Goal: Task Accomplishment & Management: Use online tool/utility

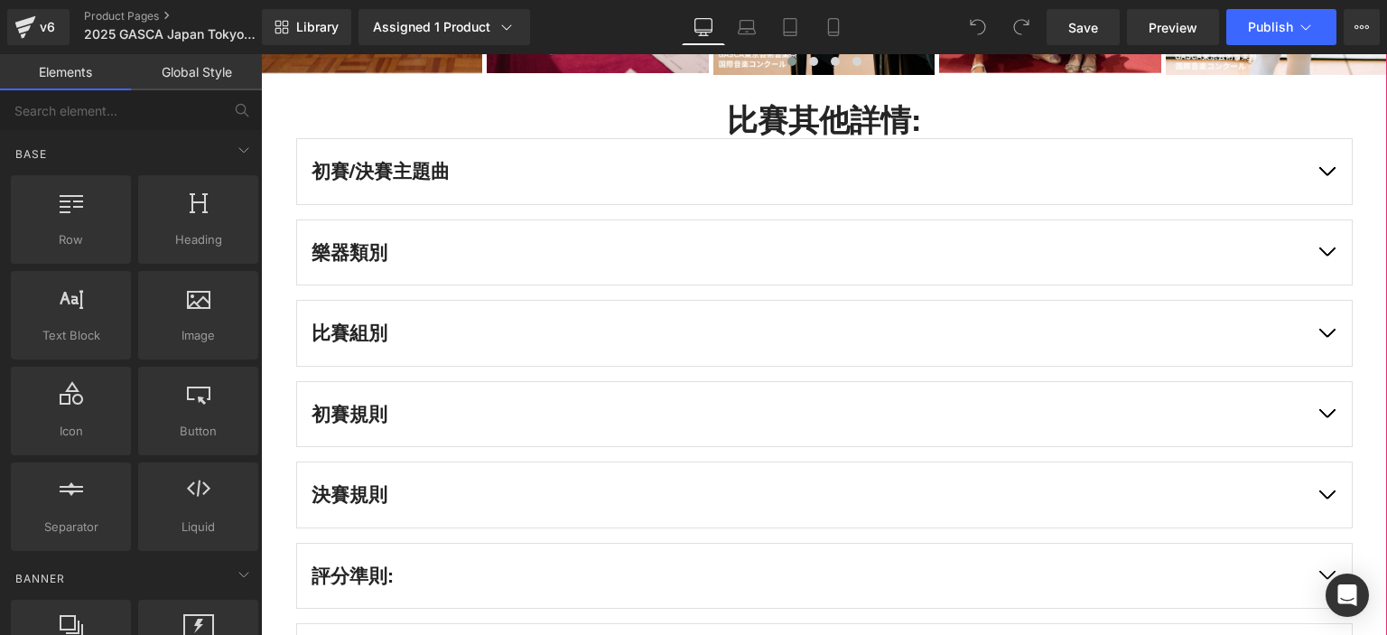
scroll to position [5057, 0]
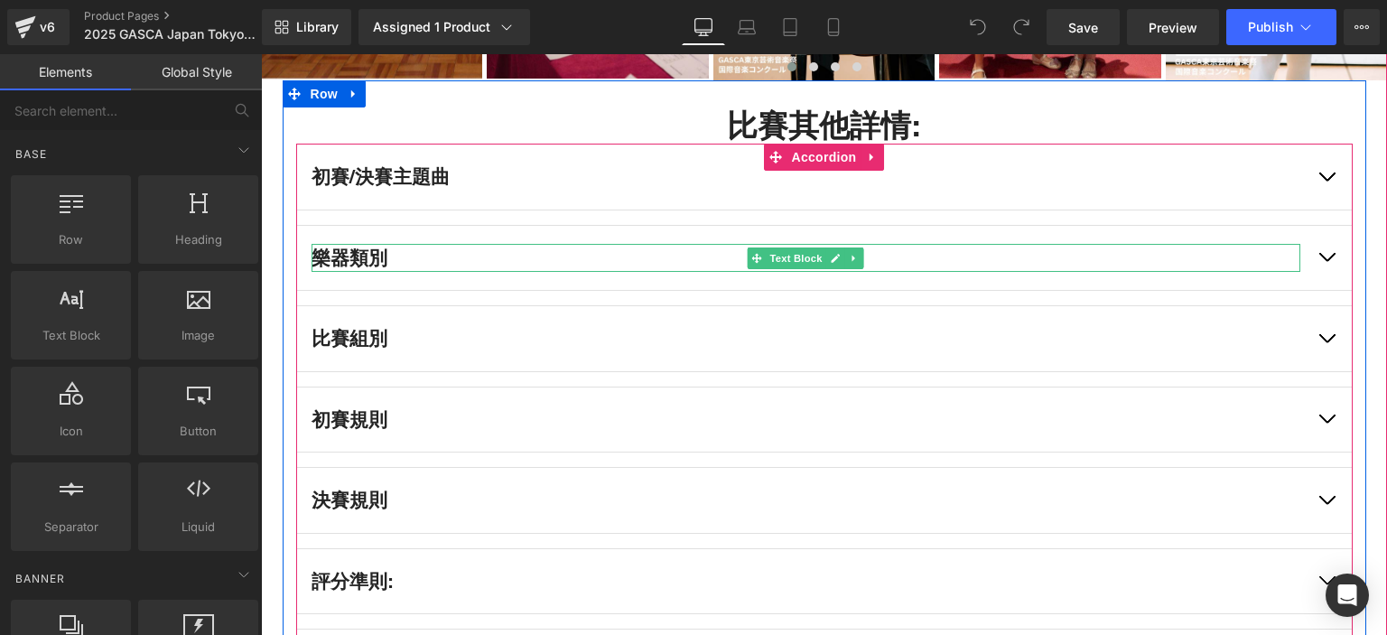
click at [738, 244] on p "樂器類別" at bounding box center [805, 258] width 989 height 29
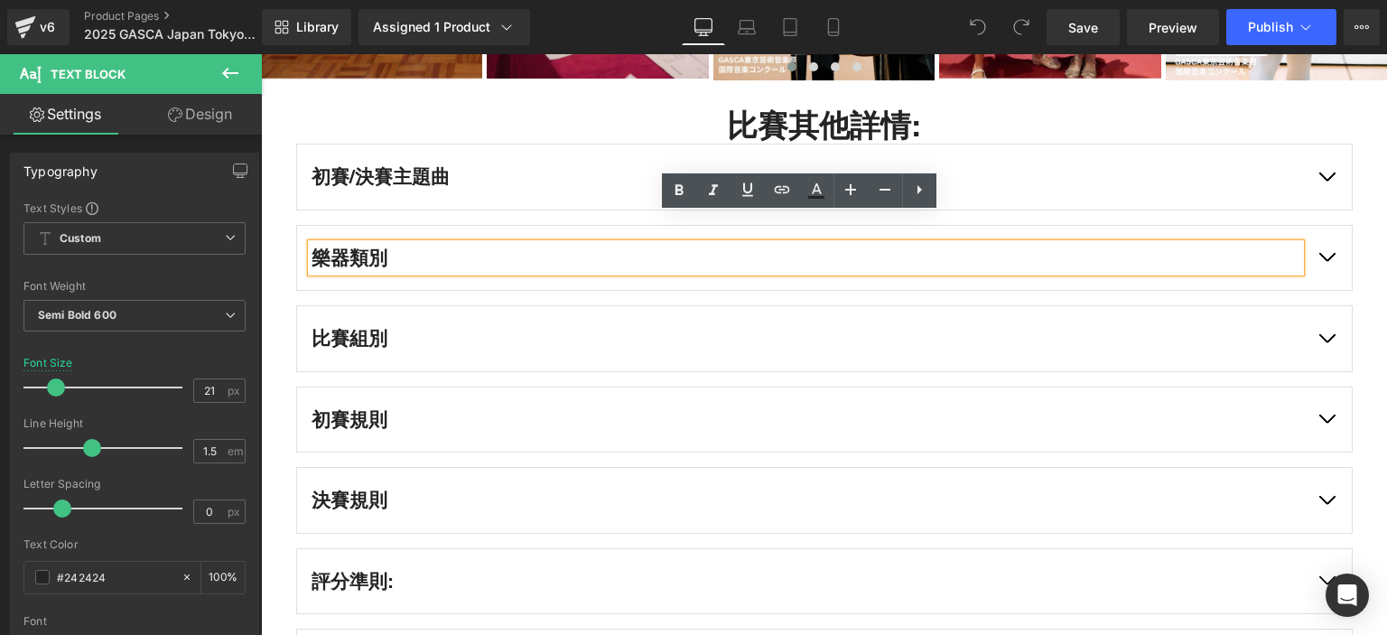
click at [1326, 231] on button "button" at bounding box center [1326, 258] width 51 height 65
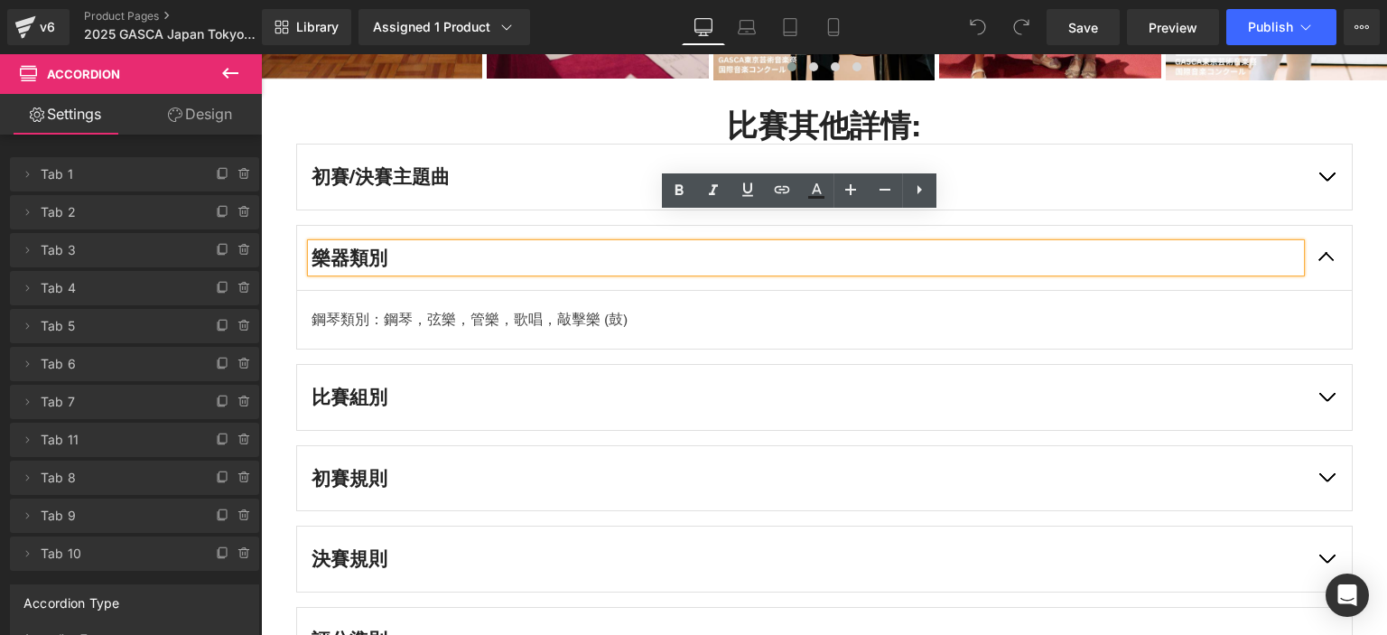
click at [1330, 365] on button "button" at bounding box center [1326, 397] width 51 height 65
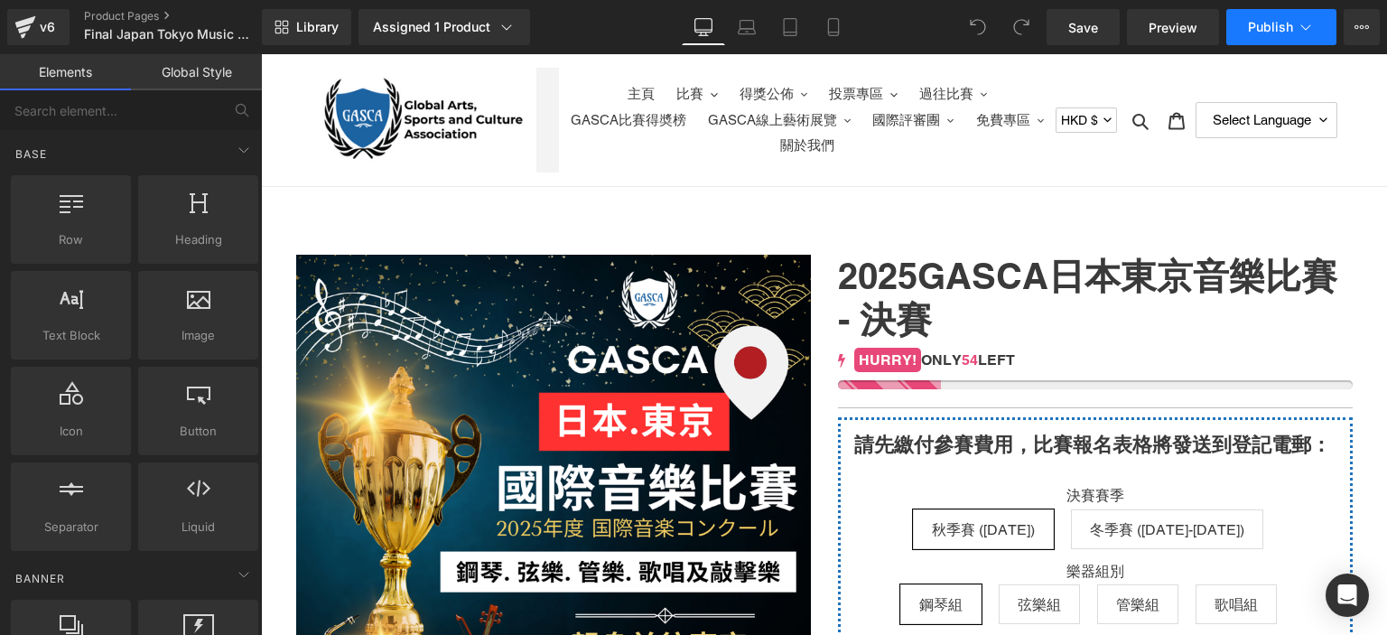
click at [1272, 35] on button "Publish" at bounding box center [1281, 27] width 110 height 36
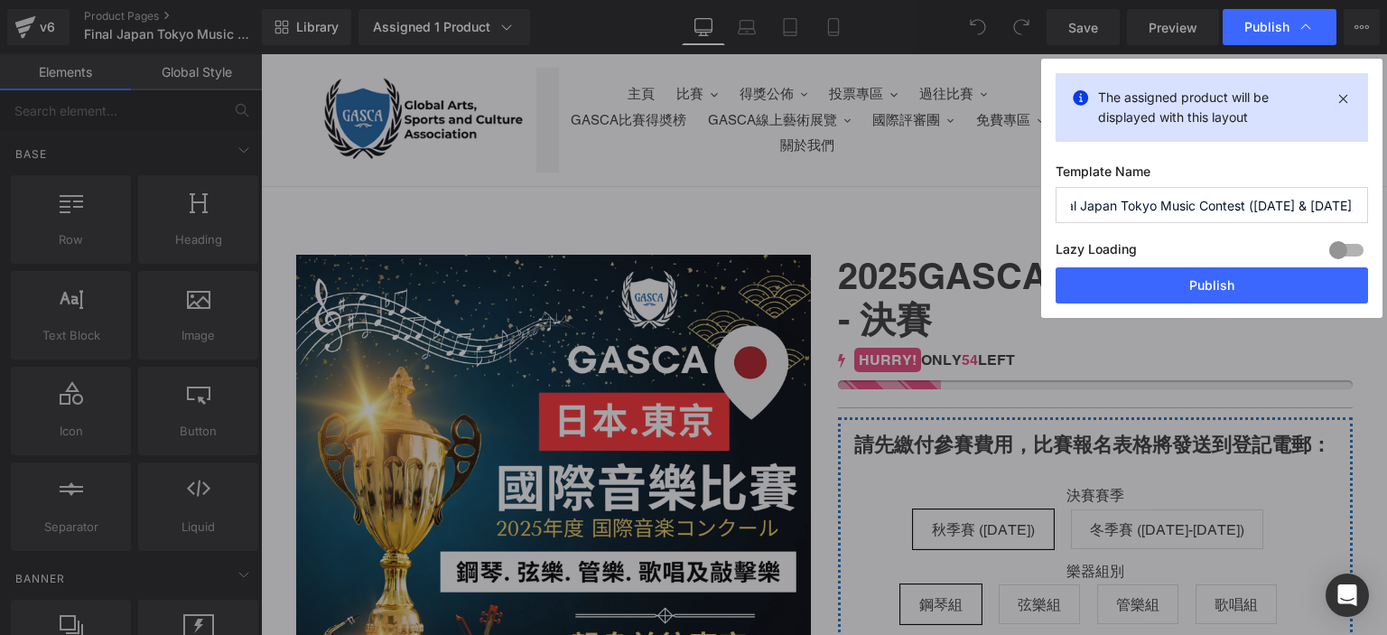
scroll to position [0, 22]
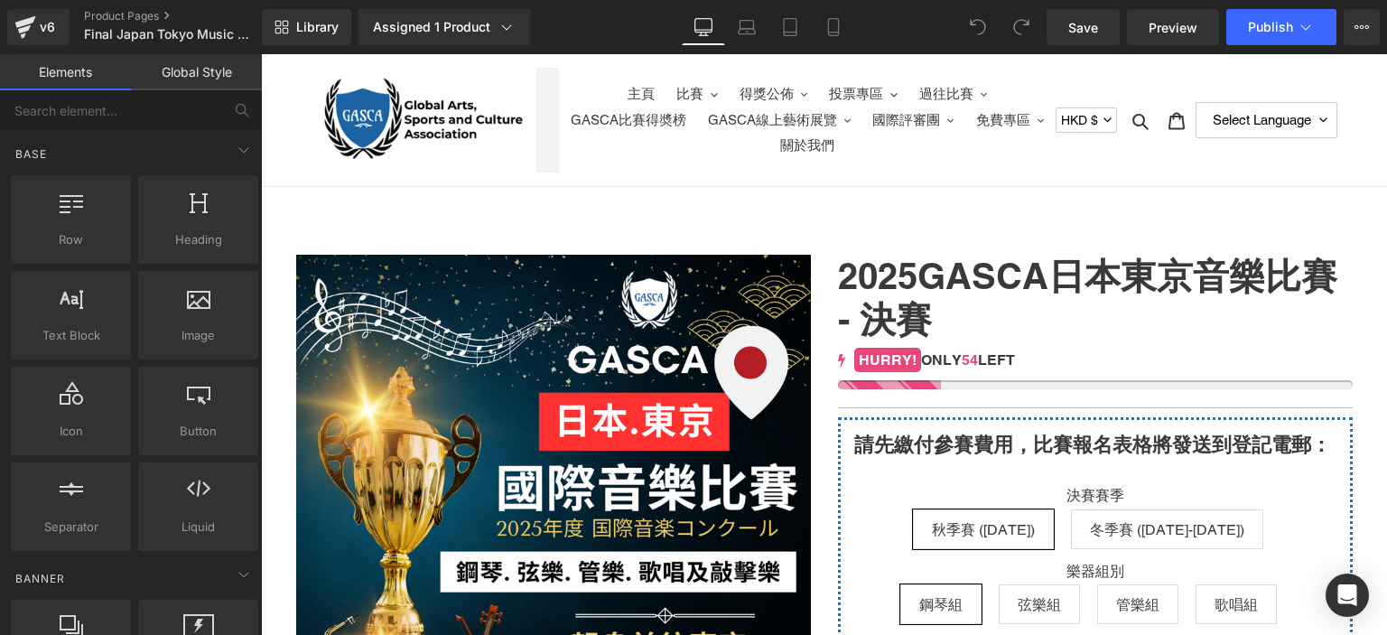
click at [1358, 25] on icon at bounding box center [1361, 27] width 14 height 14
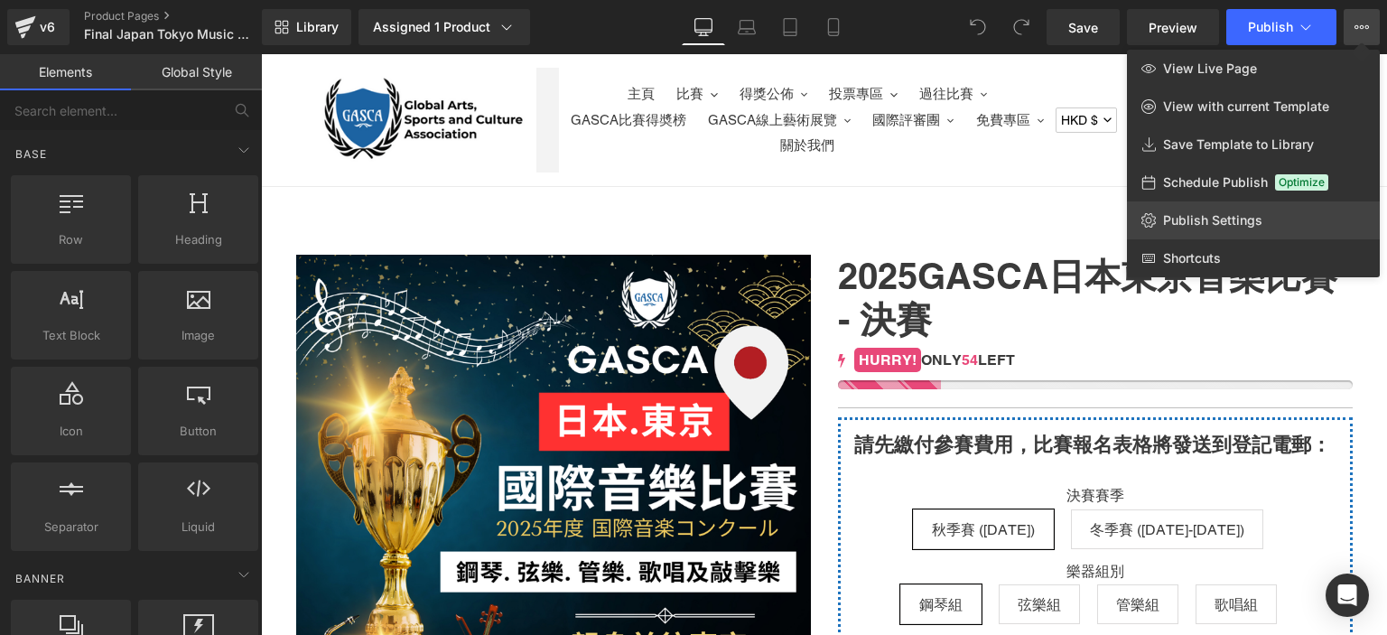
click at [1195, 209] on link "Publish Settings" at bounding box center [1253, 220] width 253 height 38
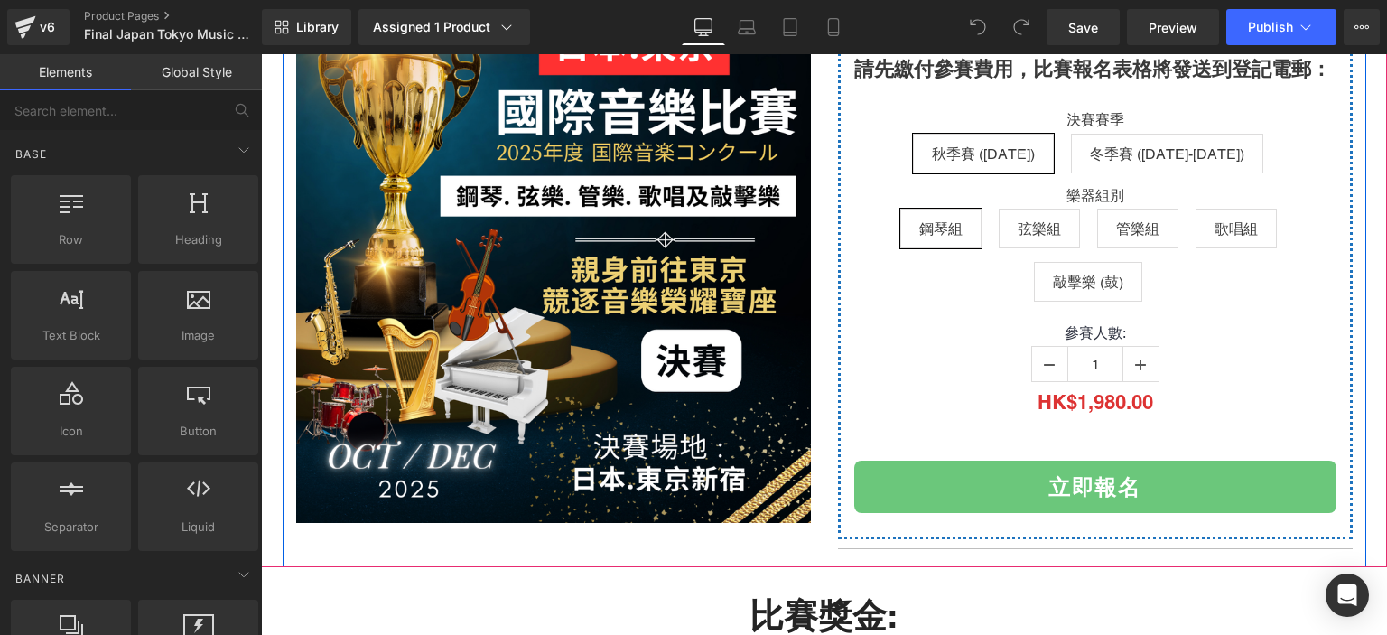
scroll to position [376, 0]
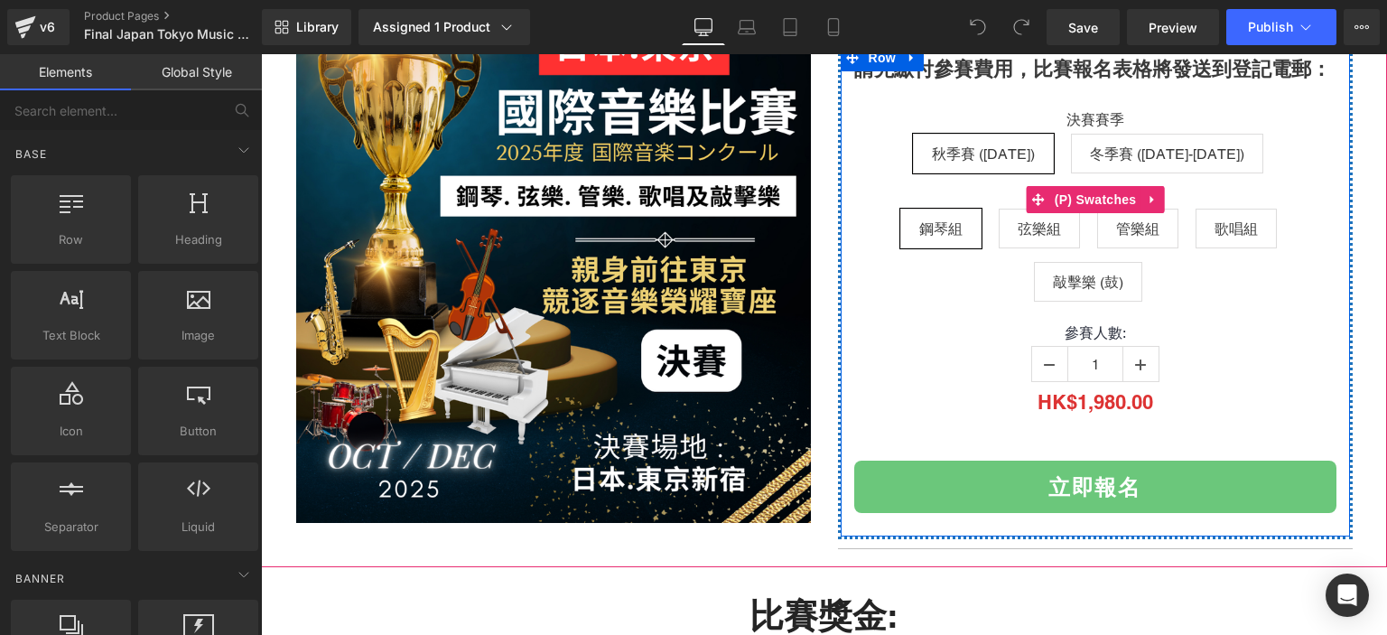
click at [1151, 143] on span "冬季賽 (24-26 December 2025)" at bounding box center [1167, 154] width 154 height 38
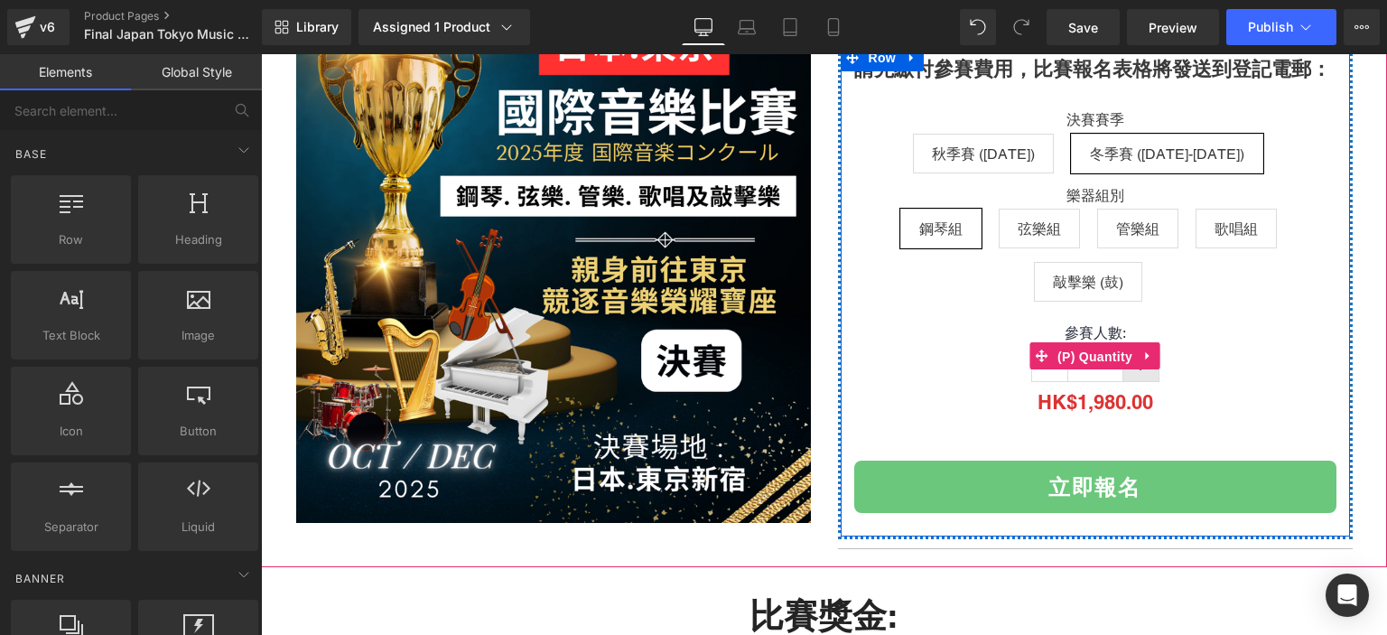
click at [1128, 353] on span "(P) Quantity" at bounding box center [1095, 356] width 84 height 27
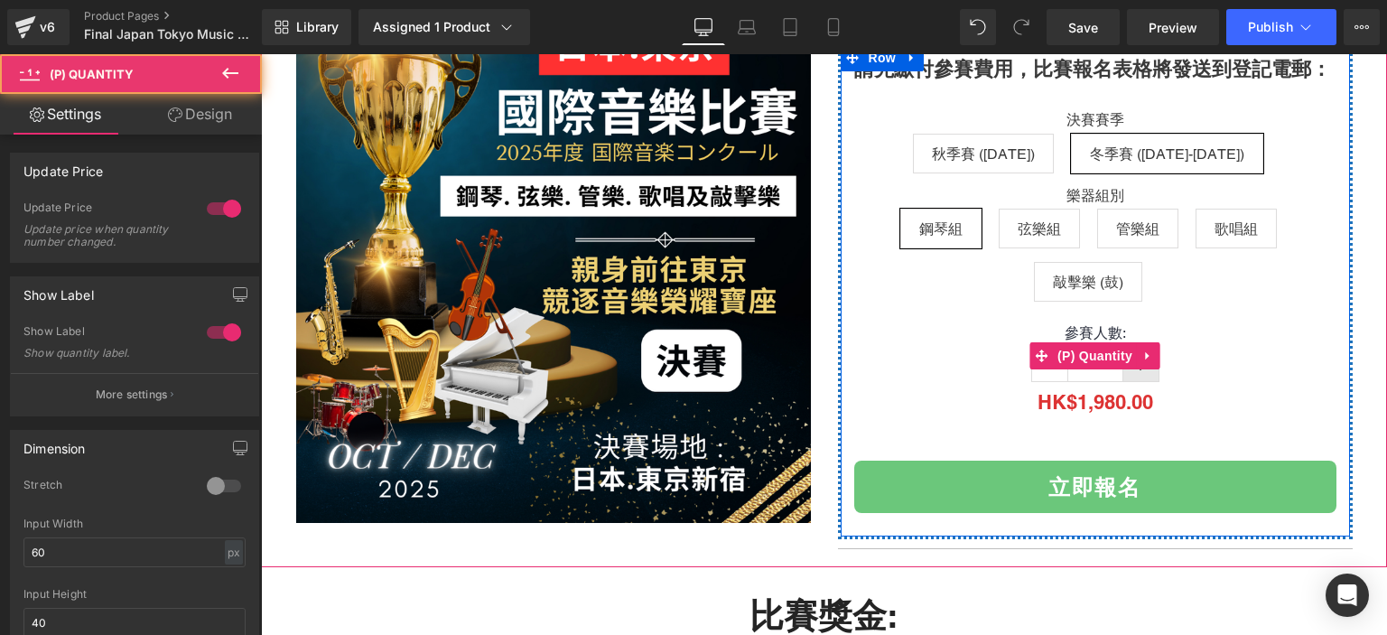
click at [1134, 375] on link at bounding box center [1140, 364] width 36 height 34
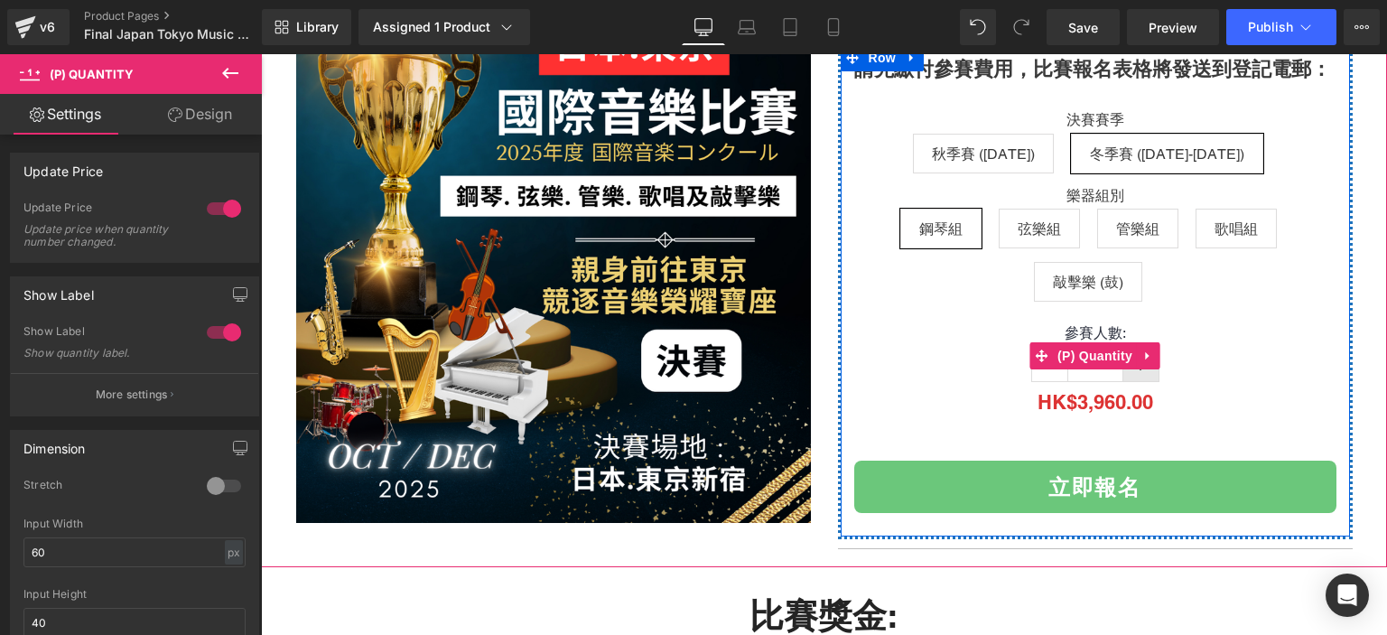
click at [1134, 375] on link at bounding box center [1140, 364] width 36 height 34
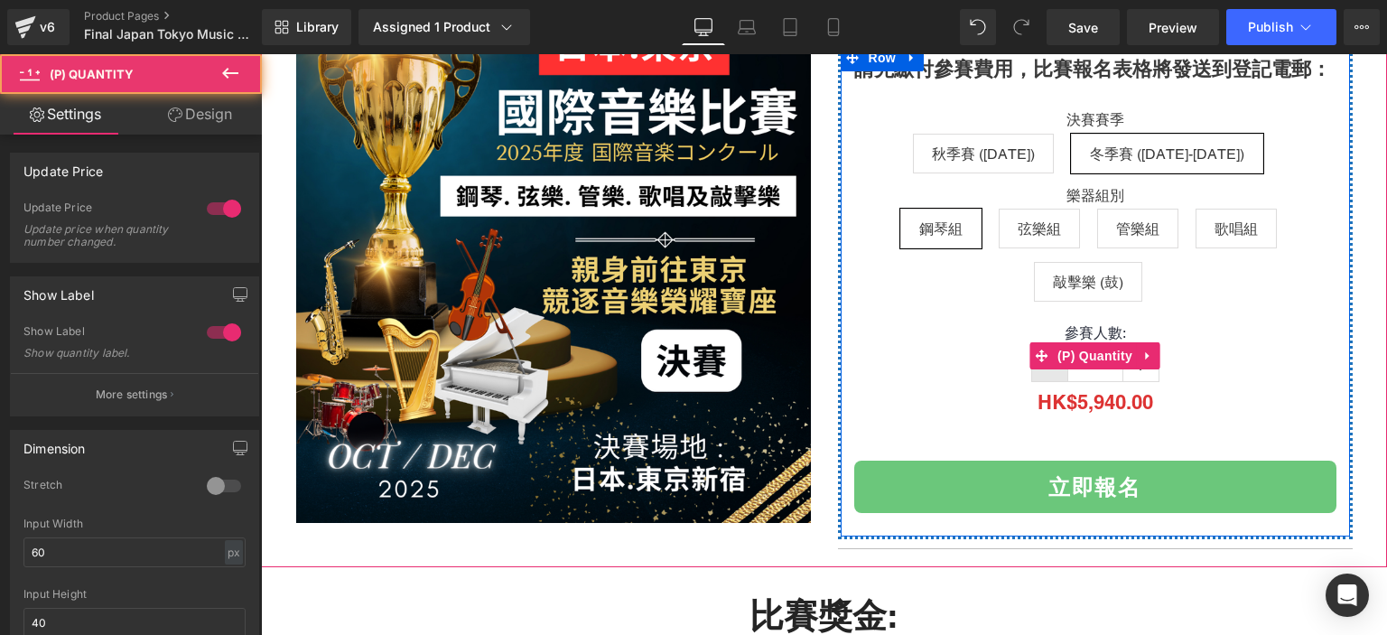
click at [1044, 370] on span at bounding box center [1049, 364] width 11 height 19
type input "1"
click at [1044, 370] on span at bounding box center [1049, 364] width 11 height 19
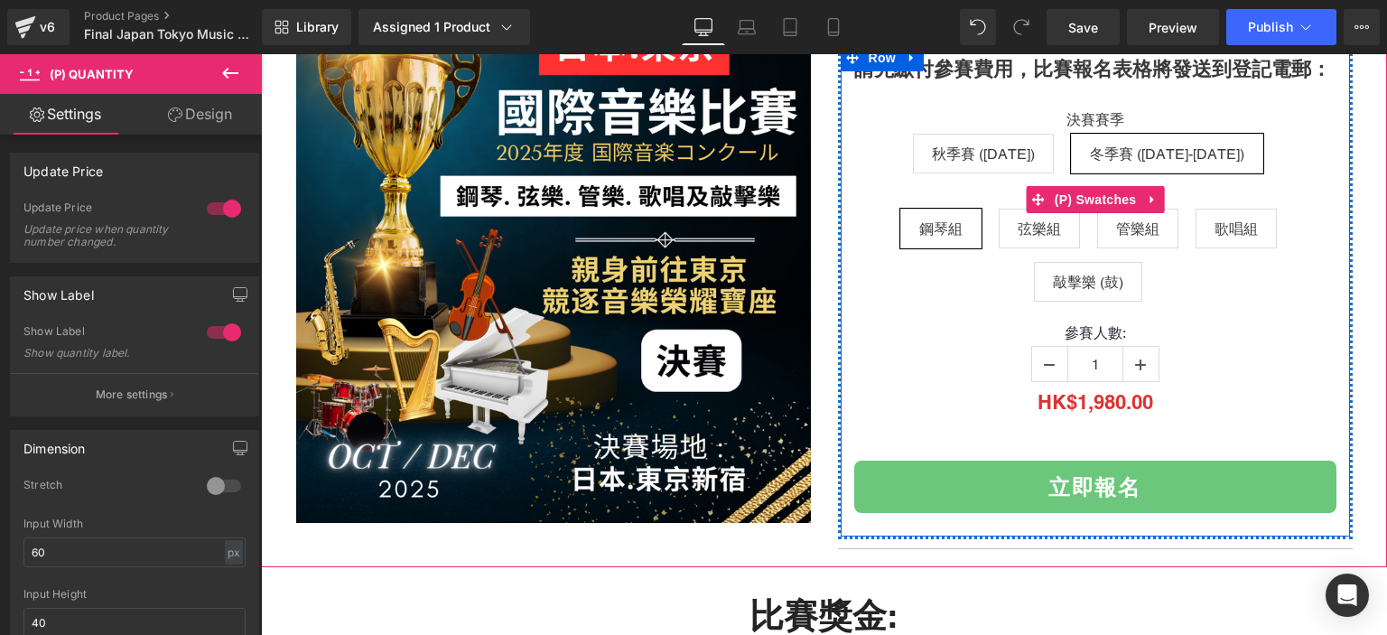
click at [1084, 281] on span "敲擊樂 (鼓)" at bounding box center [1088, 282] width 70 height 38
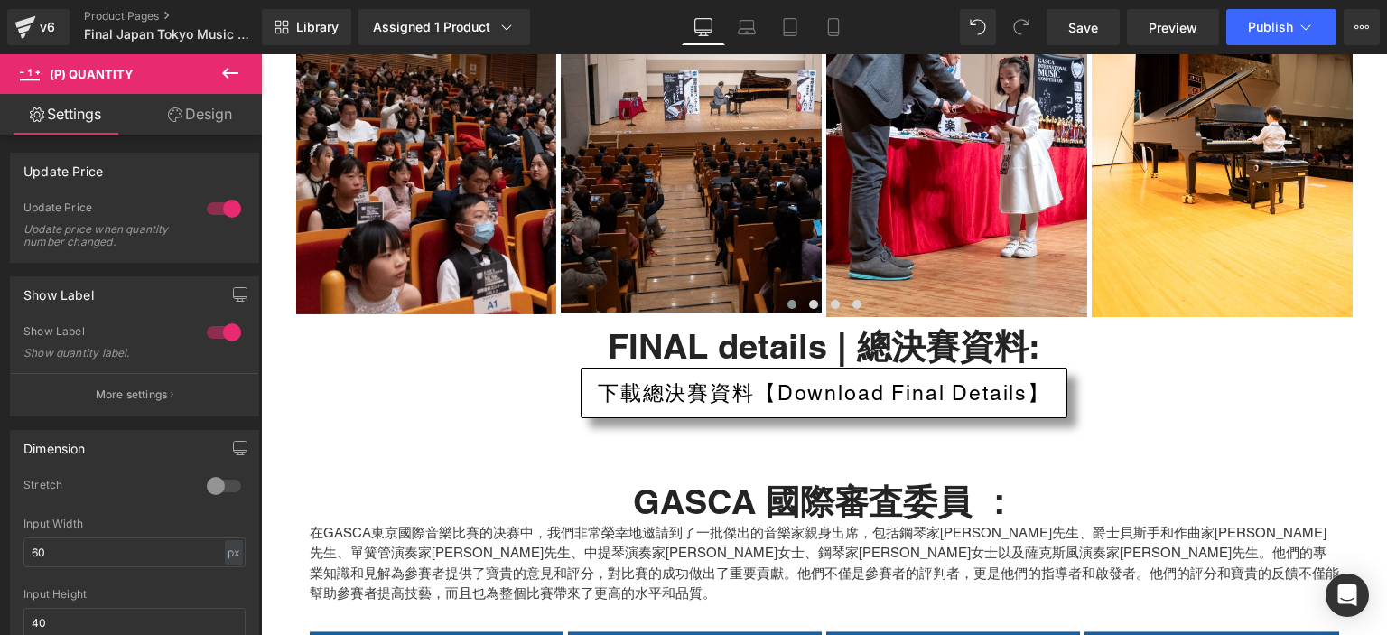
scroll to position [5781, 0]
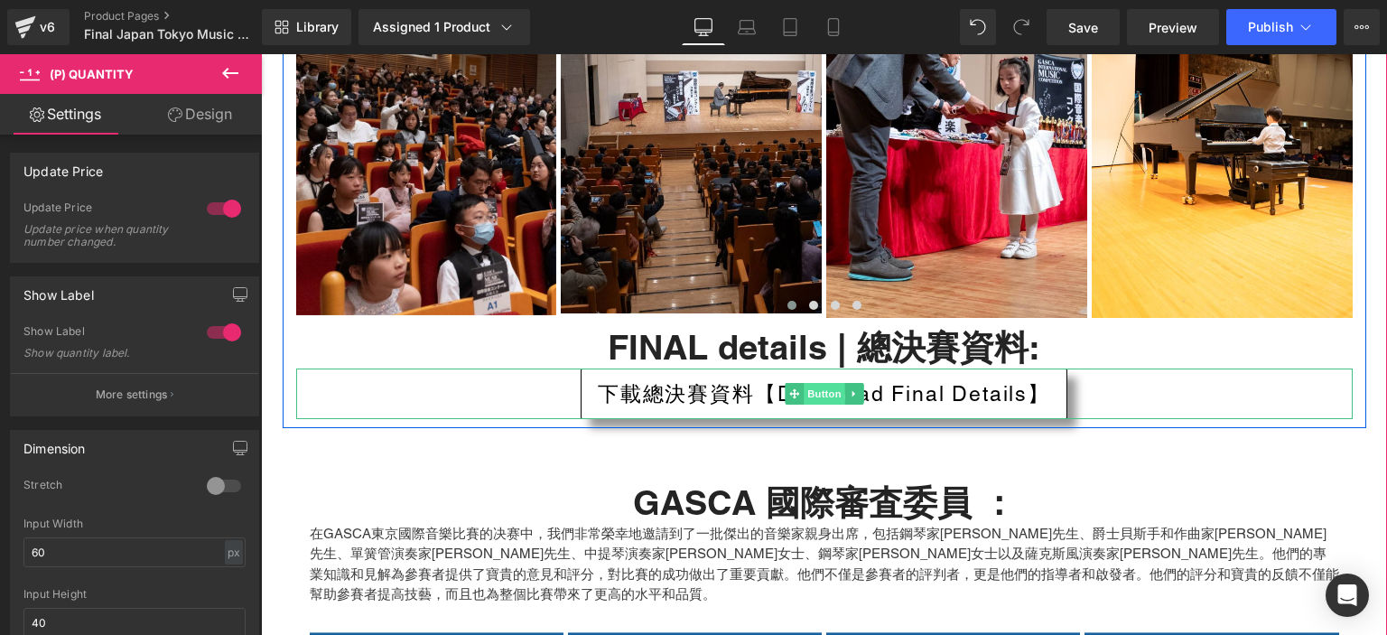
click at [810, 383] on span "Button" at bounding box center [824, 394] width 42 height 22
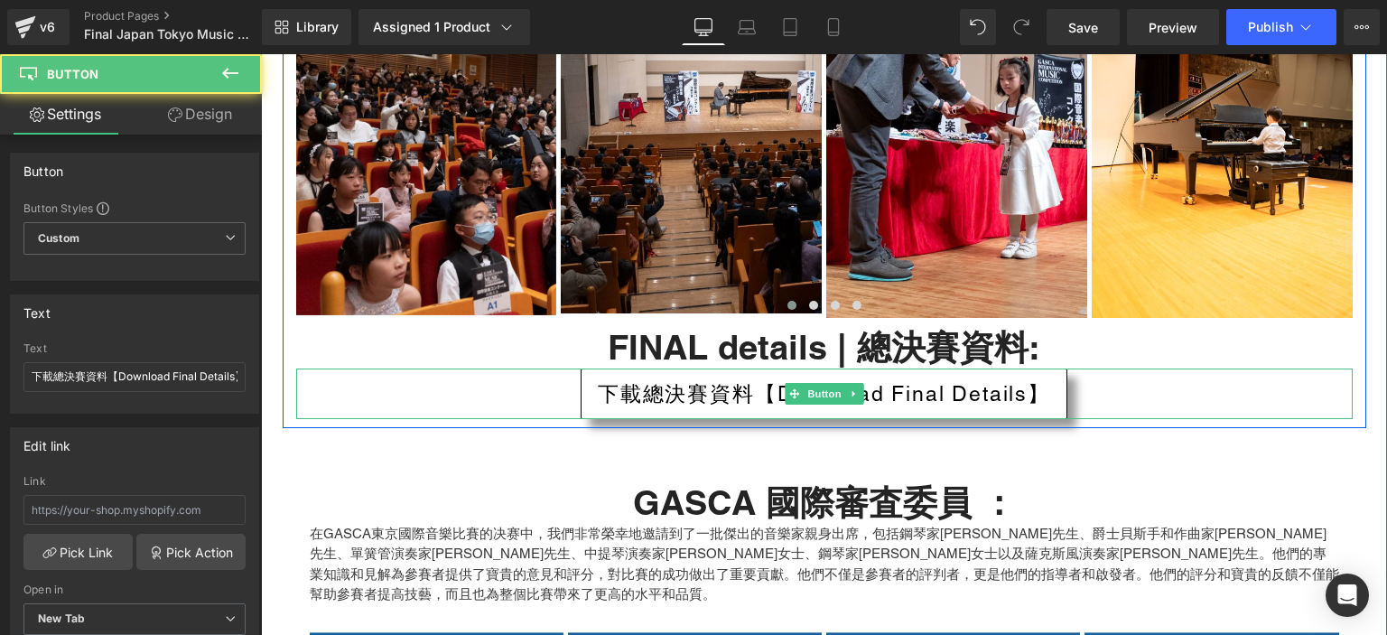
click at [729, 378] on span "下載總決賽資料【Download Final Details】" at bounding box center [824, 394] width 452 height 32
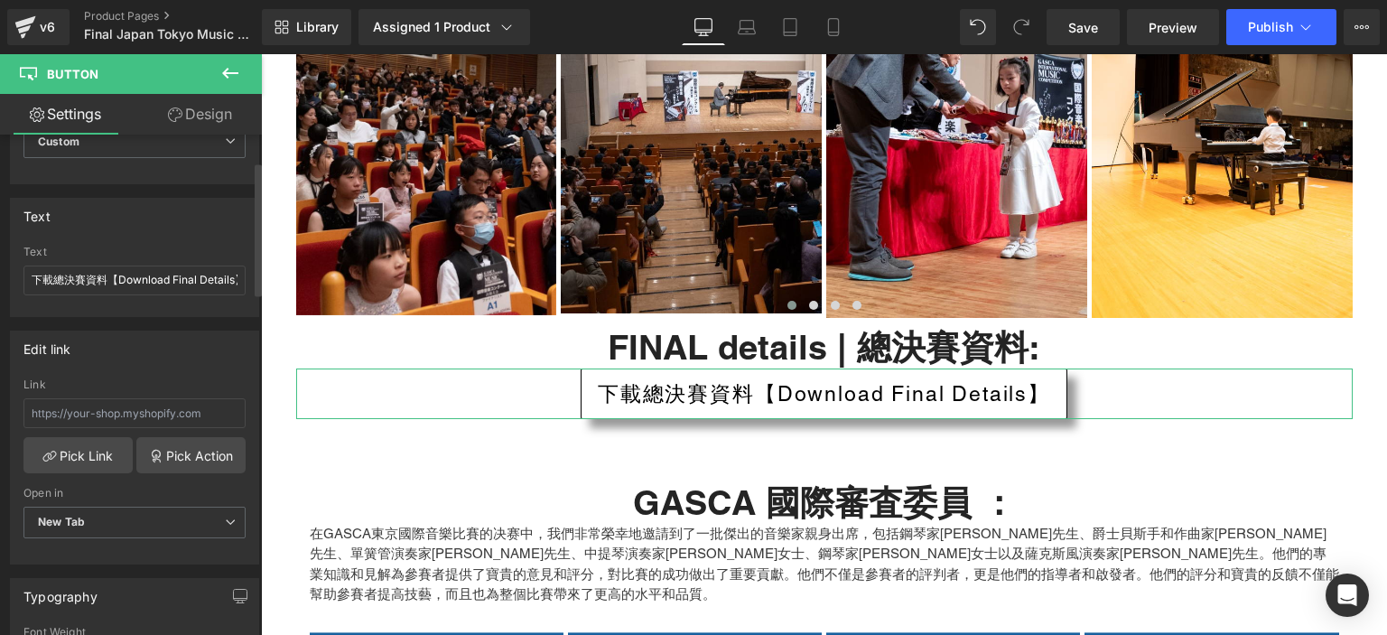
scroll to position [99, 0]
click at [154, 410] on input "text" at bounding box center [134, 410] width 222 height 30
paste input "https://drive.google.com/file/d/1v7wogkeGT3Z777aLFYGnazj75A3uBJtF/view?usp=driv…"
type input "https://drive.google.com/file/d/1v7wogkeGT3Z777aLFYGnazj75A3uBJtF/view?usp=driv…"
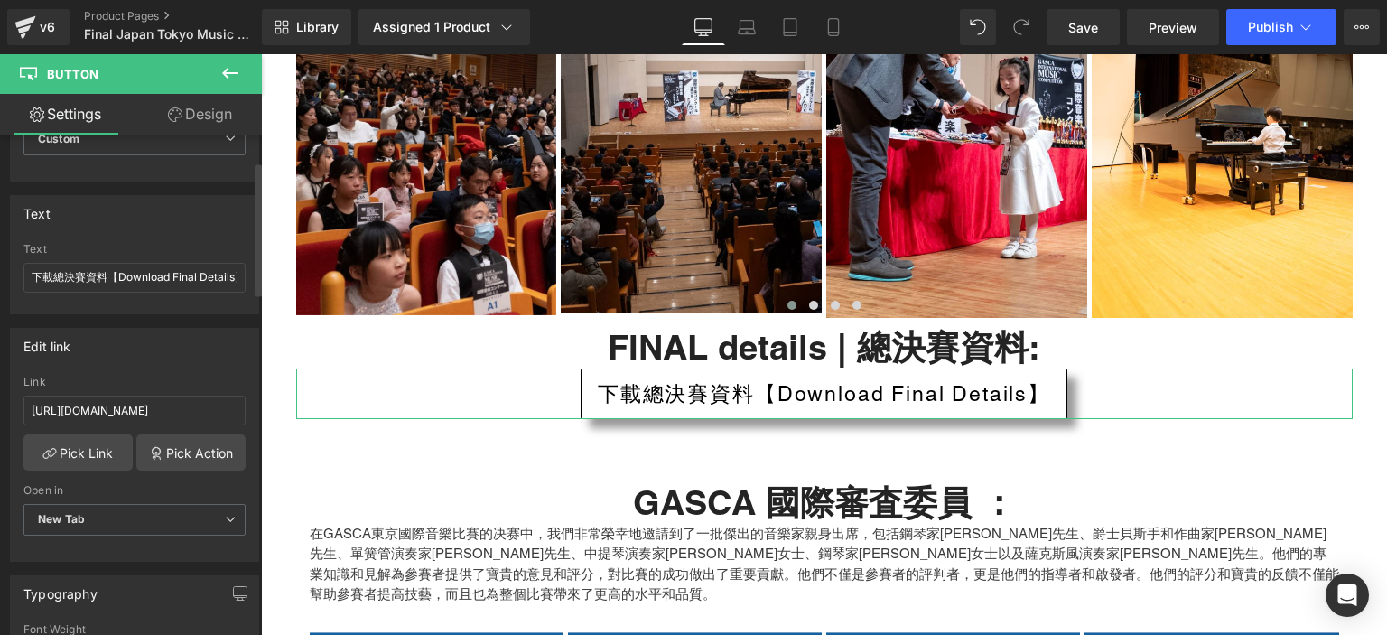
click at [203, 350] on div "Edit link" at bounding box center [134, 346] width 247 height 34
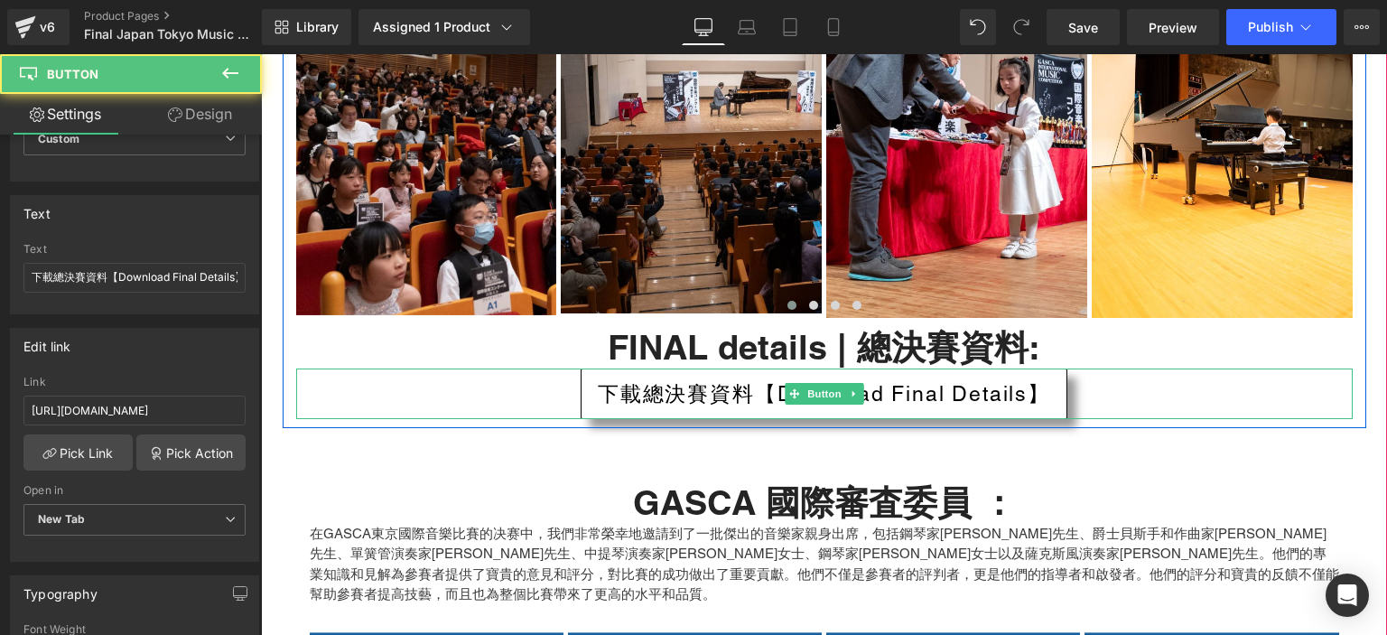
click at [560, 368] on div "下載總決賽資料【Download Final Details】" at bounding box center [824, 393] width 1056 height 51
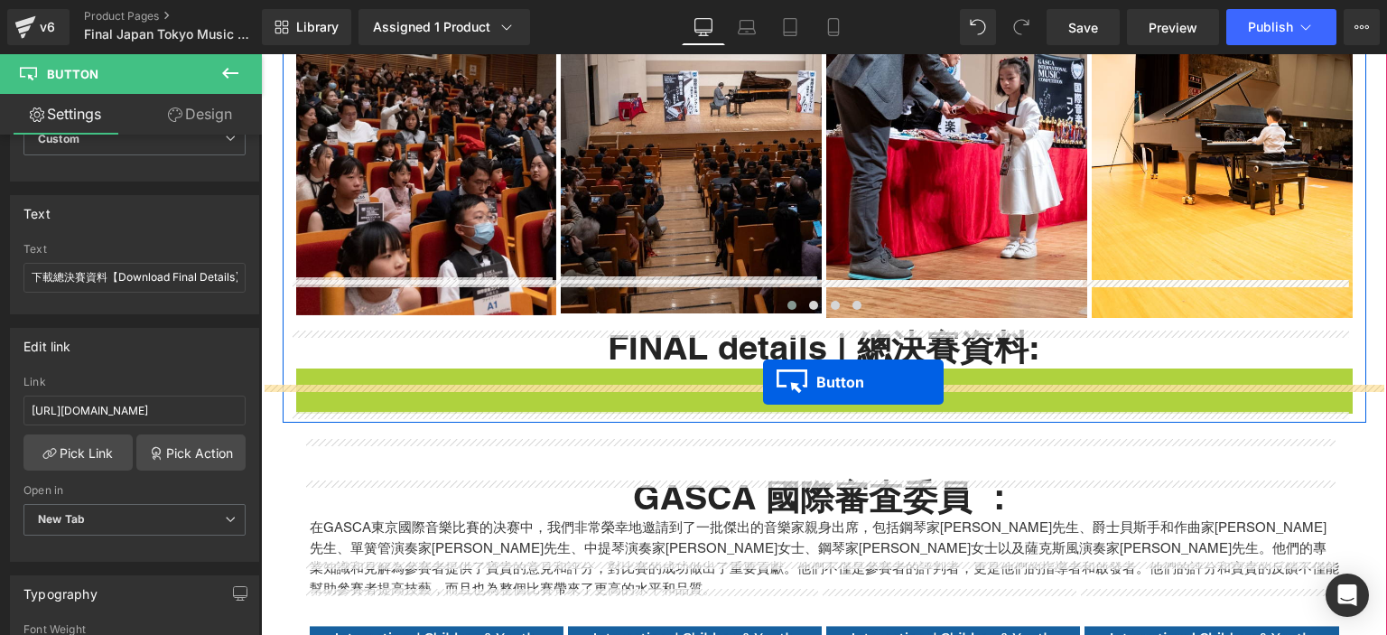
drag, startPoint x: 793, startPoint y: 354, endPoint x: 763, endPoint y: 382, distance: 40.9
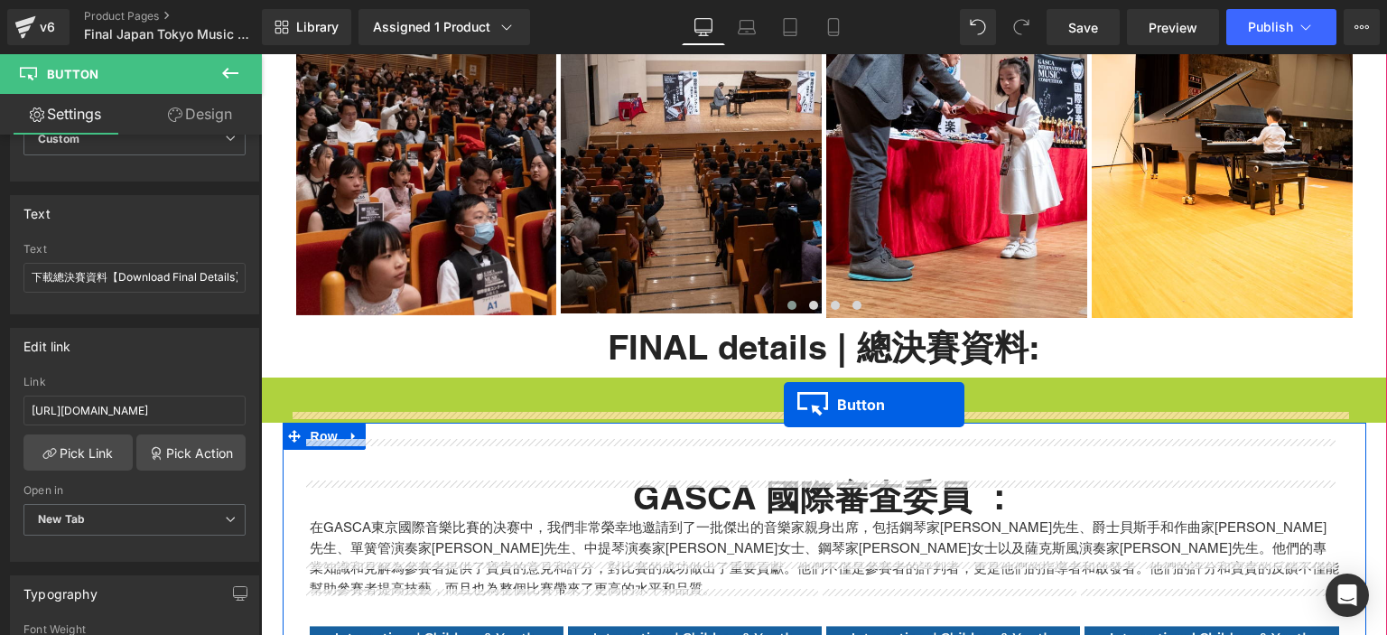
drag, startPoint x: 784, startPoint y: 360, endPoint x: 784, endPoint y: 404, distance: 44.2
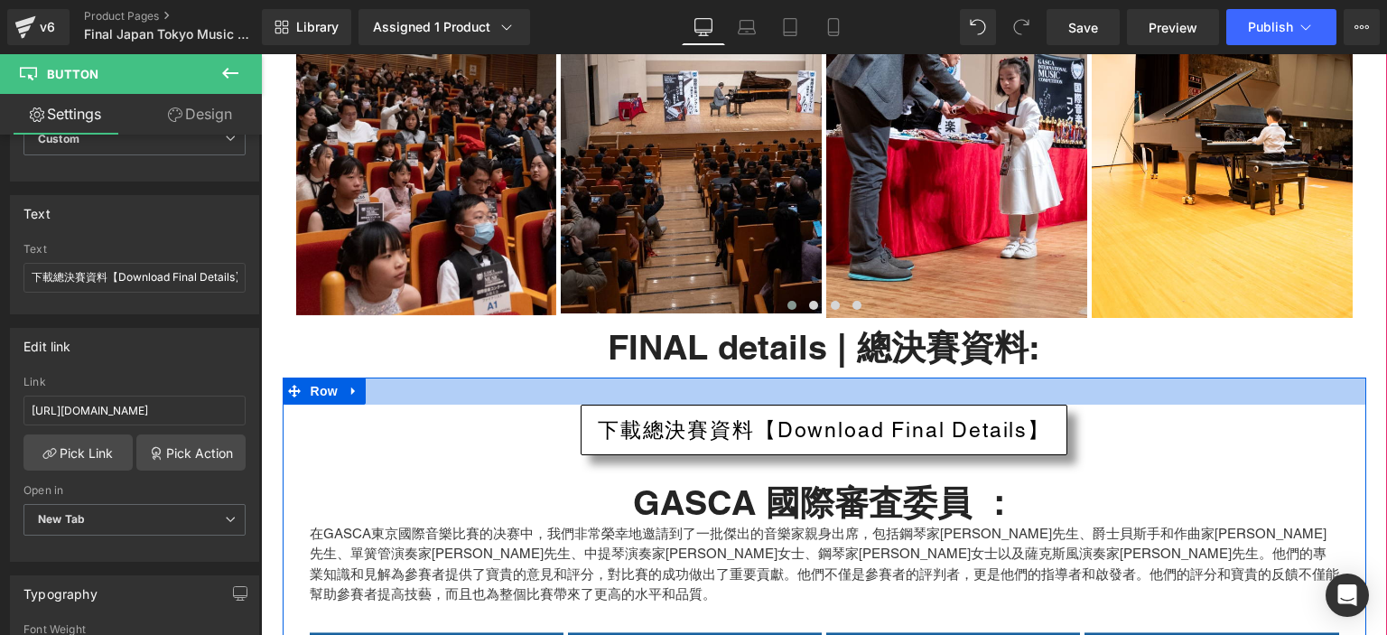
click at [716, 377] on div at bounding box center [824, 390] width 1083 height 27
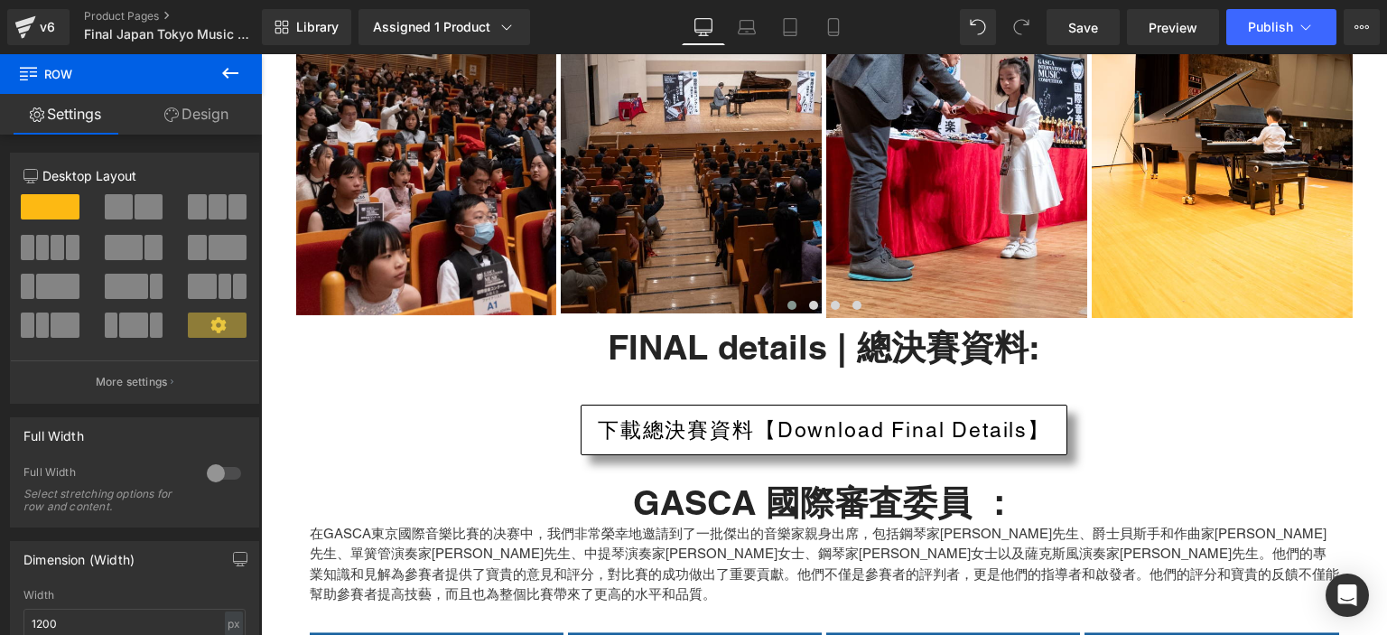
click at [246, 68] on button at bounding box center [230, 74] width 63 height 40
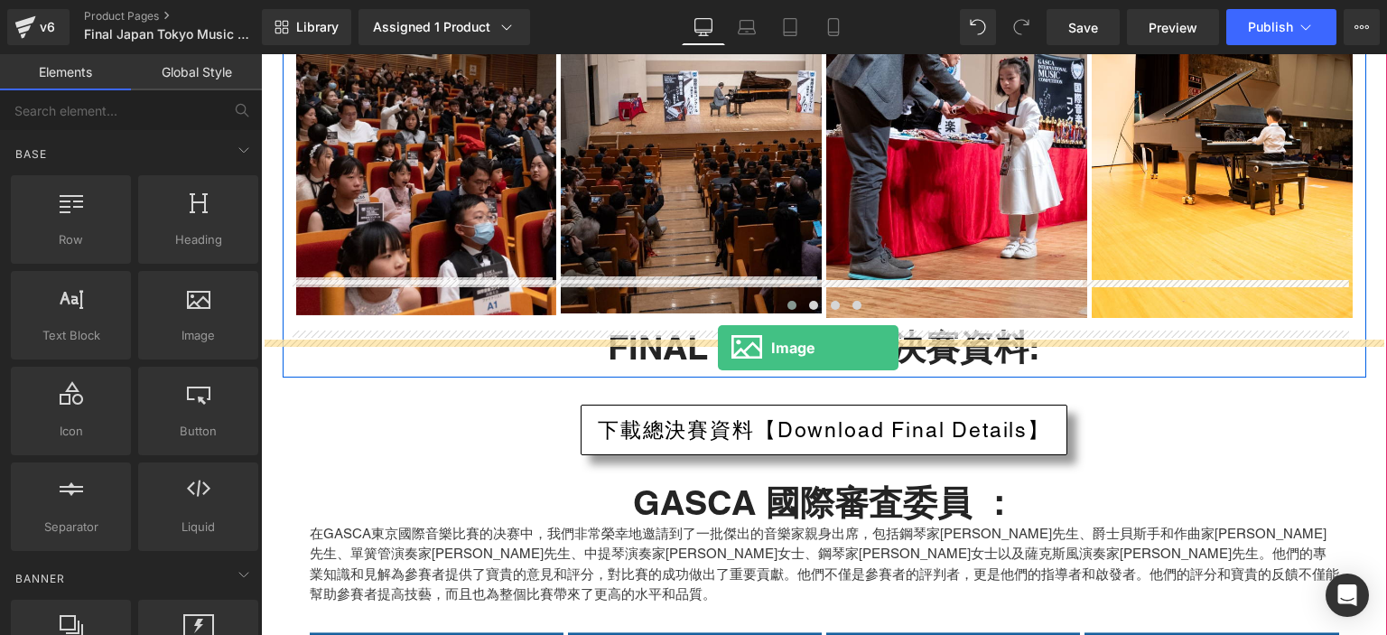
drag, startPoint x: 431, startPoint y: 371, endPoint x: 718, endPoint y: 348, distance: 288.0
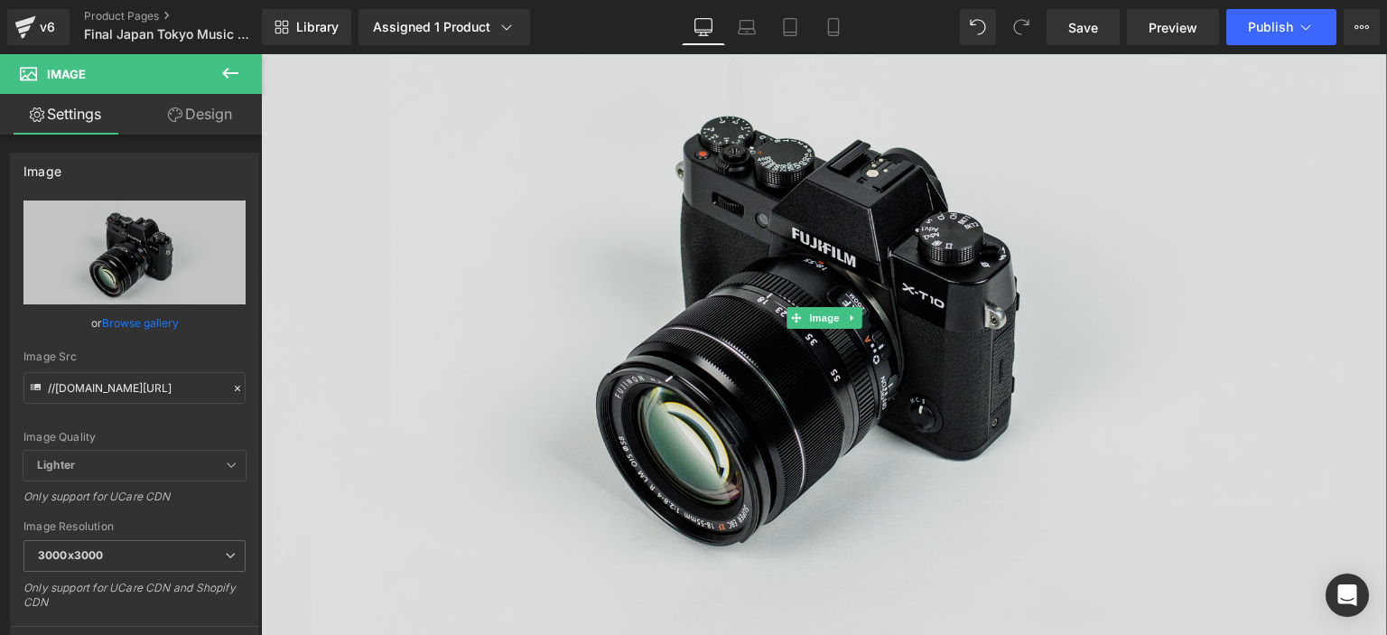
scroll to position [6305, 0]
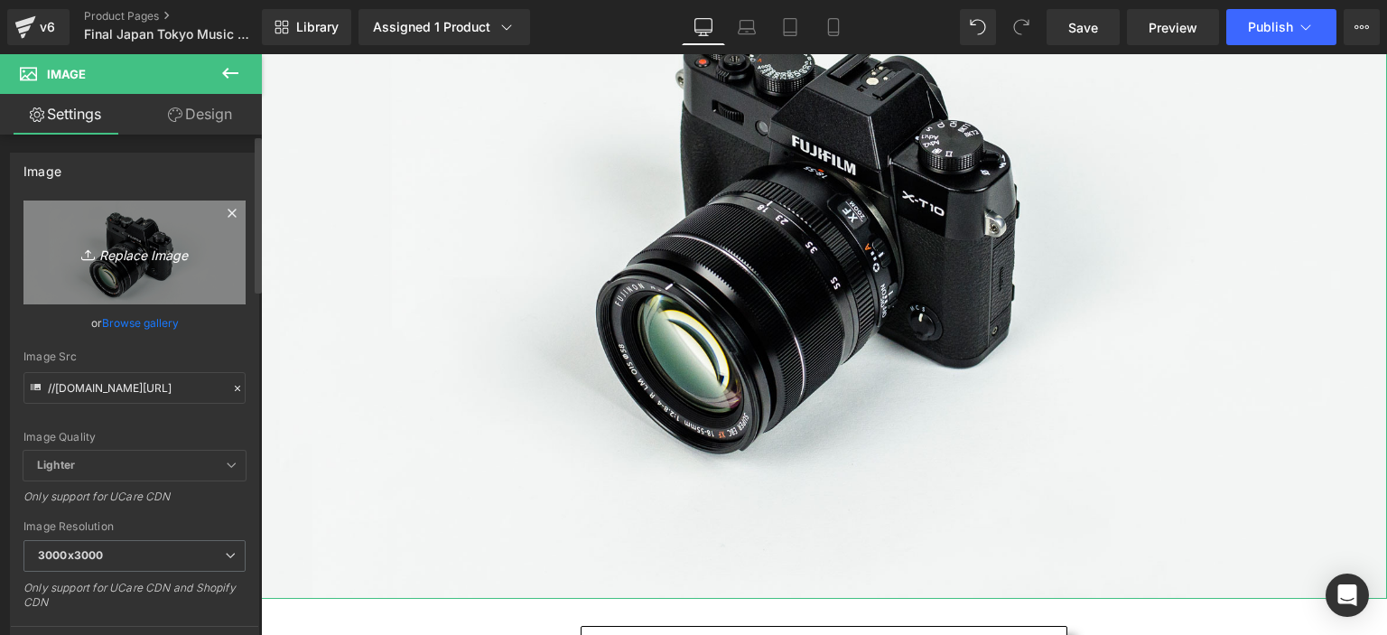
click at [137, 252] on icon "Replace Image" at bounding box center [134, 252] width 144 height 23
type input "C:\fakepath\GASCA - Final Invitation - Oct 2025.png"
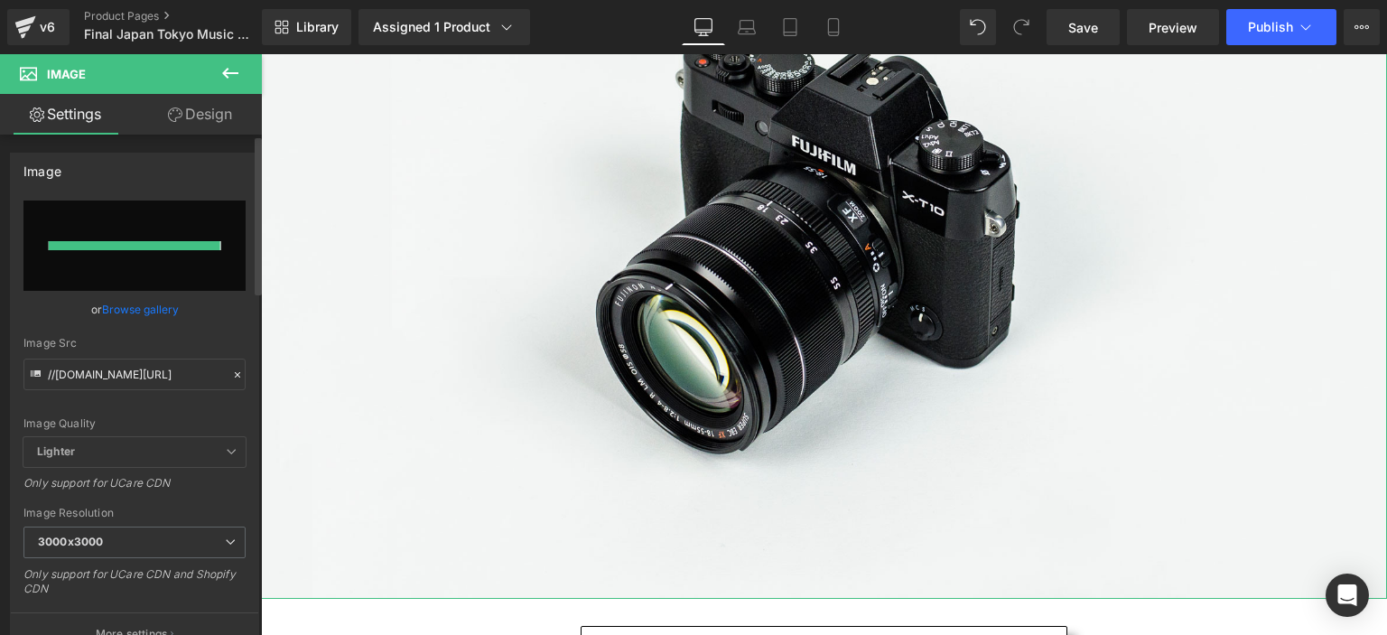
type input "https://ucarecdn.com/324cb96b-d88f-44f4-8388-78af077c48fe/-/format/auto/-/previ…"
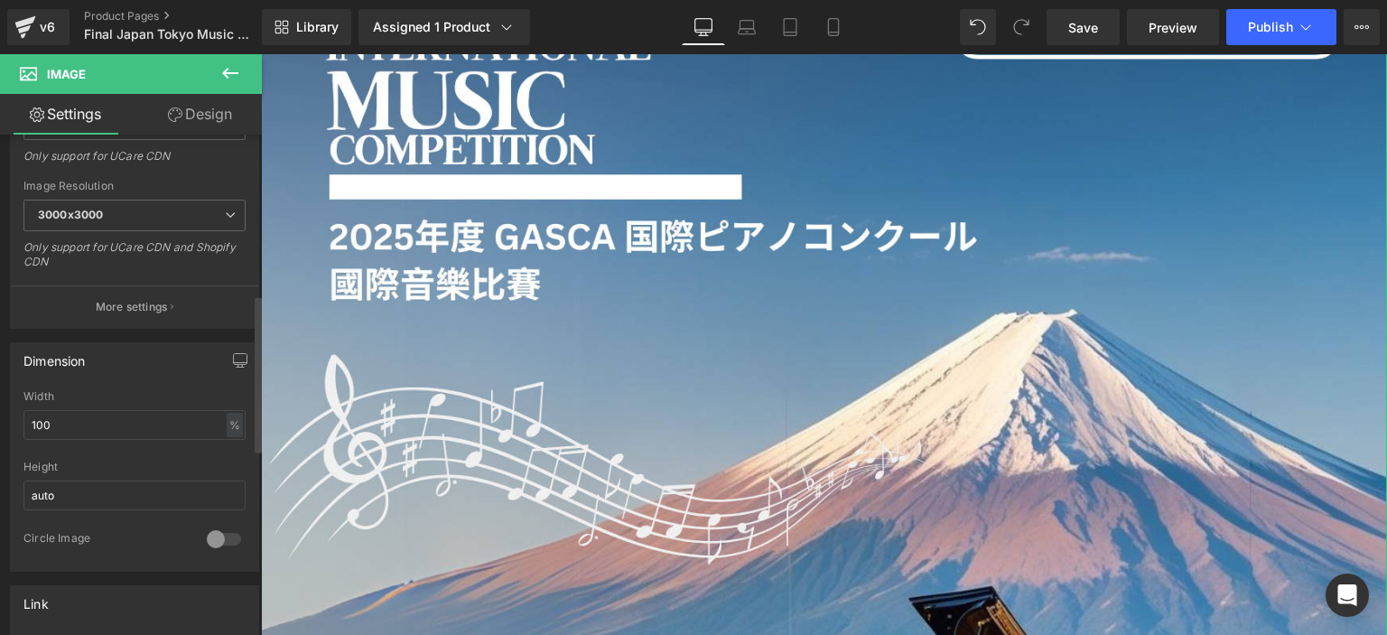
scroll to position [508, 0]
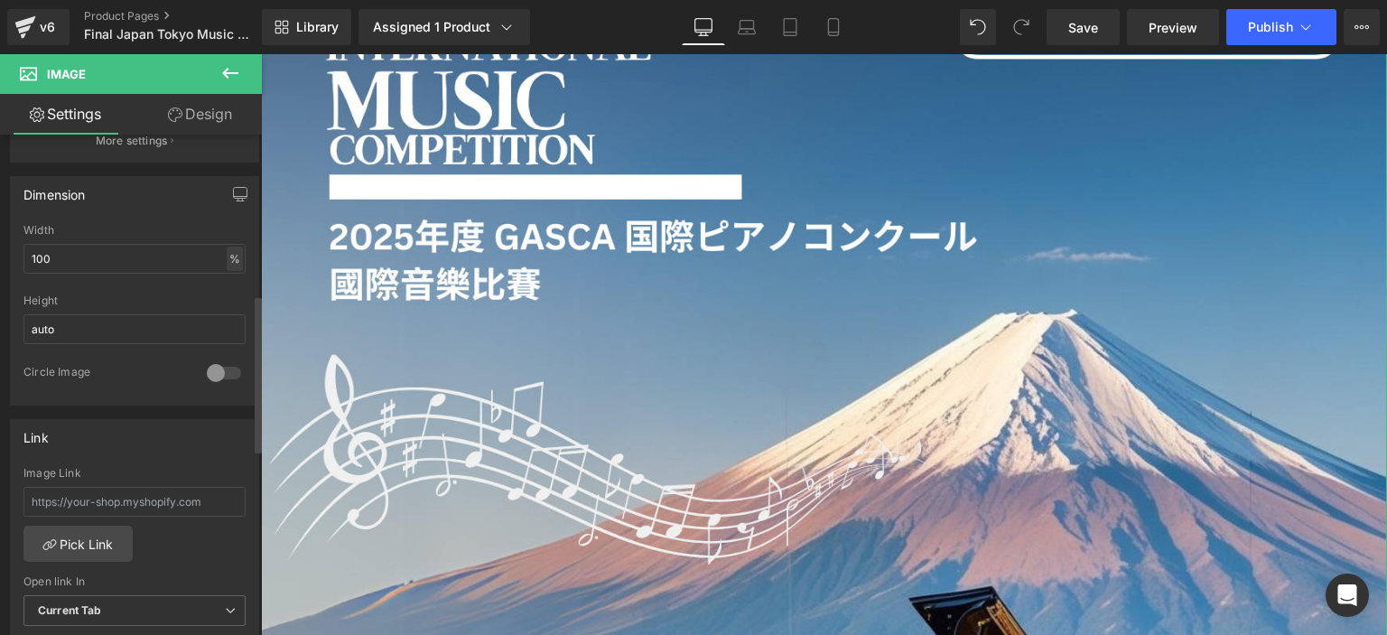
click at [228, 255] on div "%" at bounding box center [235, 258] width 16 height 24
click at [159, 256] on input "100" at bounding box center [134, 259] width 222 height 30
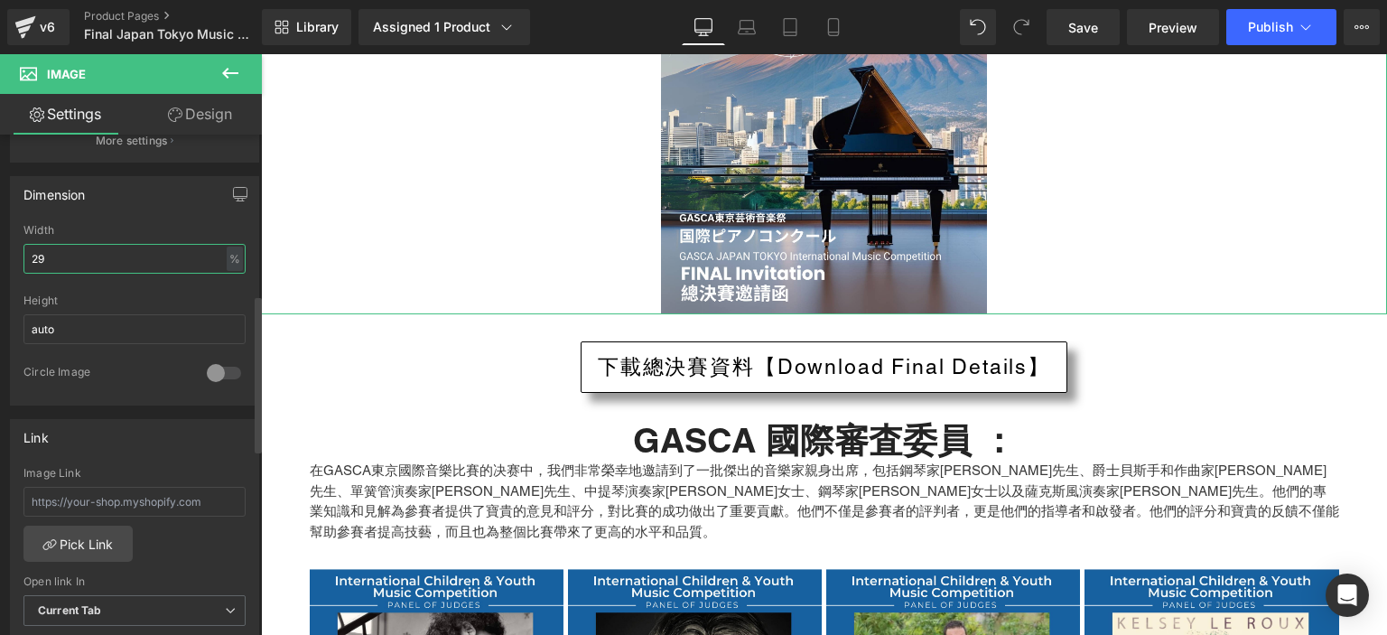
scroll to position [6051, 0]
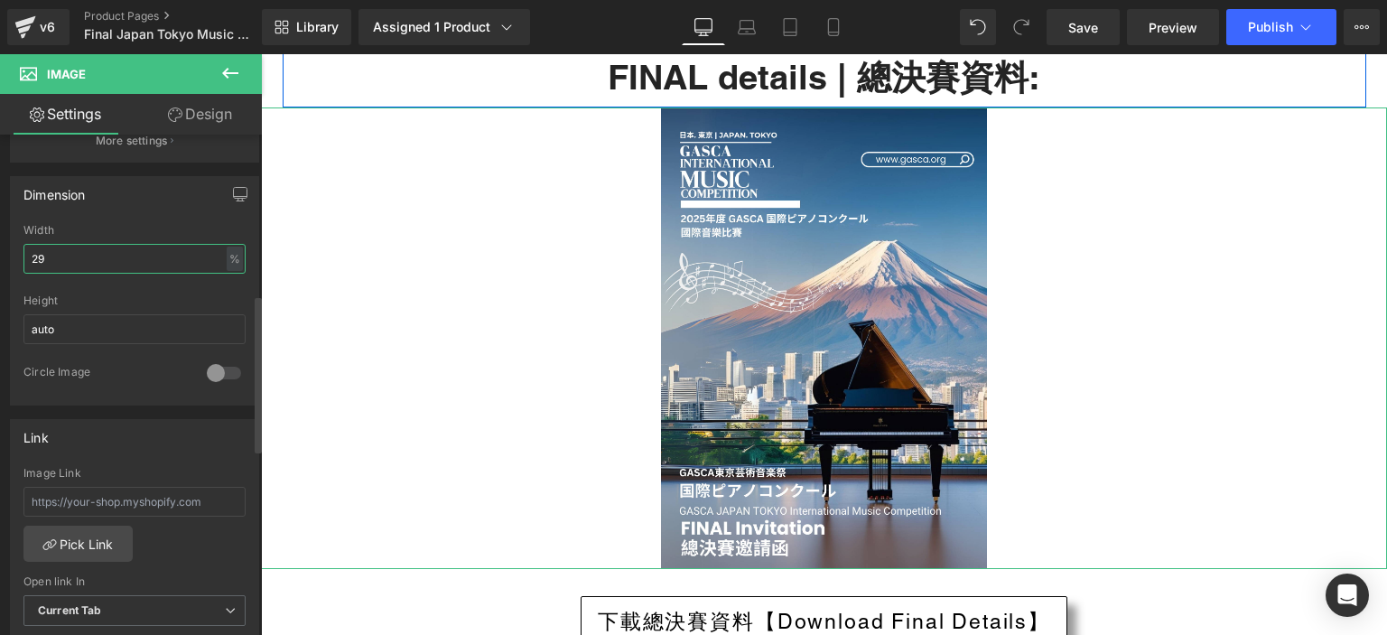
type input "28"
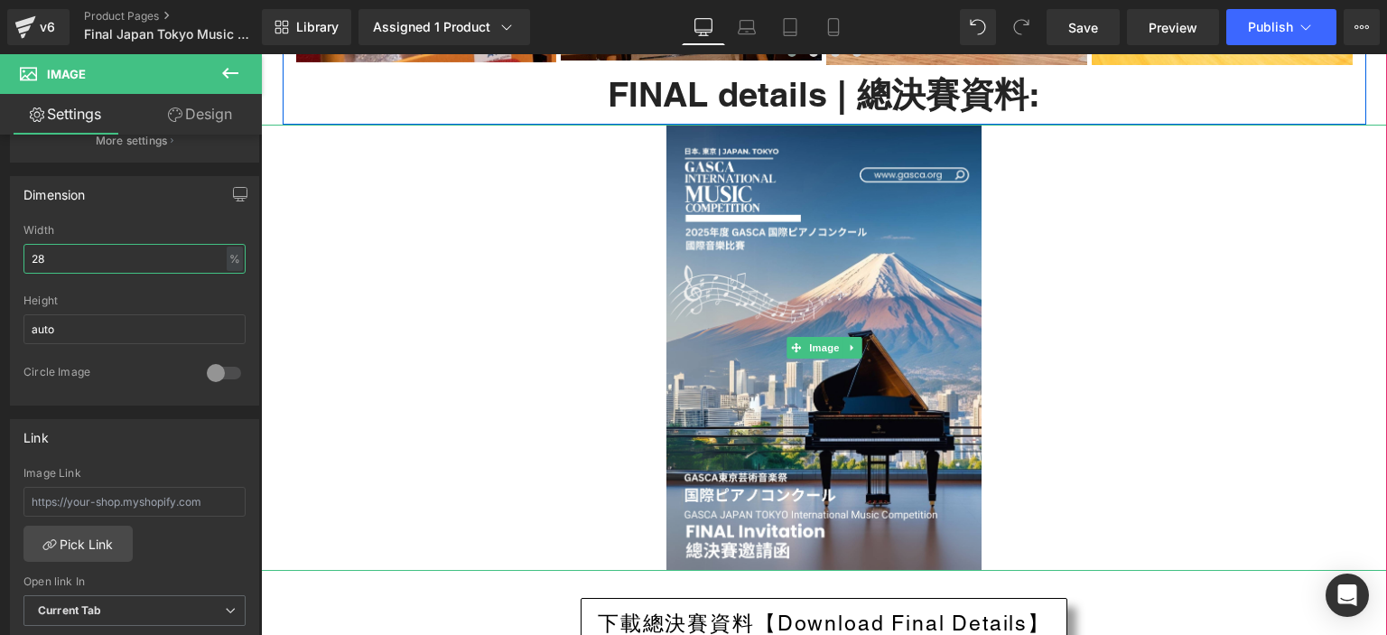
scroll to position [6128, 0]
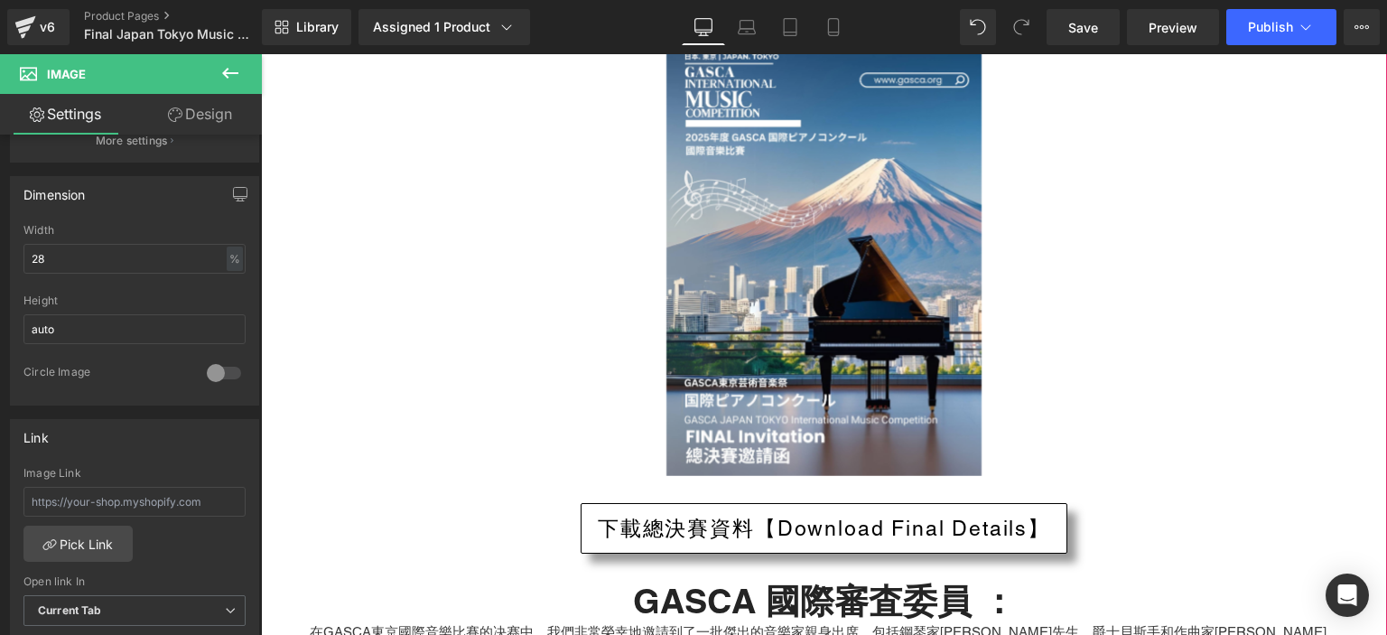
click at [271, 469] on div "比賽報名步驟： Heading Image Row 比賽時間表： Heading Image * 各國參賽者必須攜帶代表地區的政府官方身份證或護照，用作核對參…" at bounding box center [824, 133] width 1126 height 3420
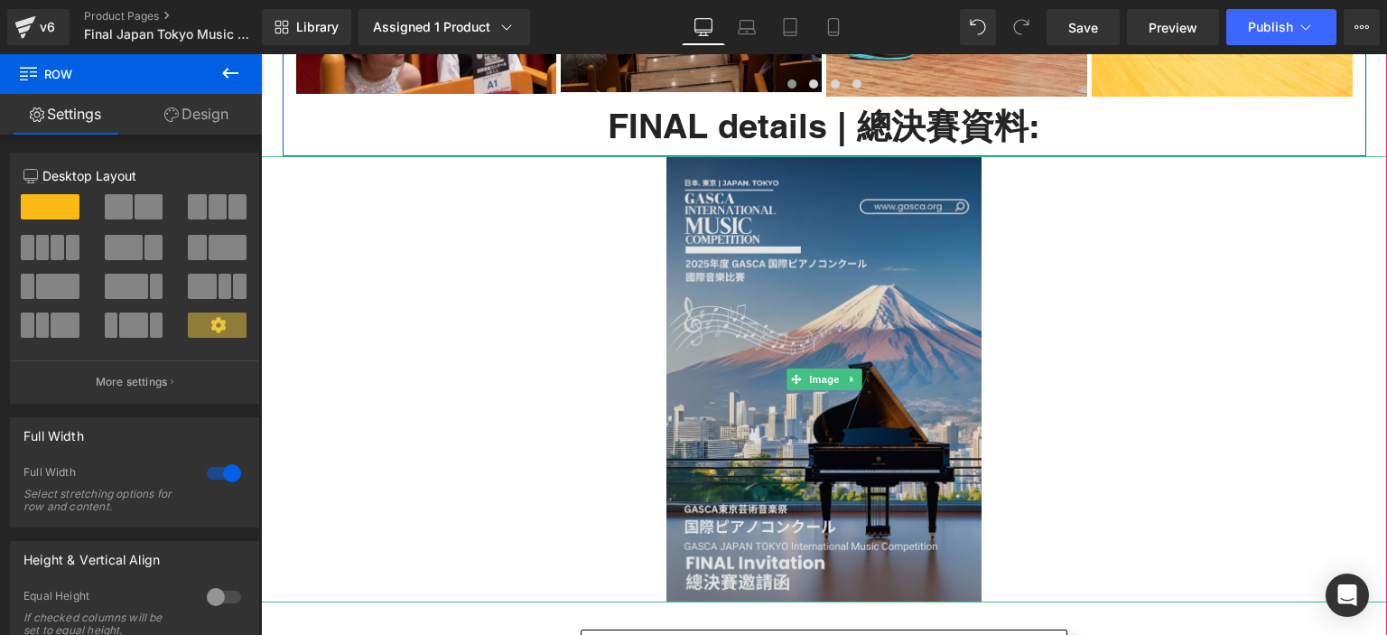
scroll to position [5998, 0]
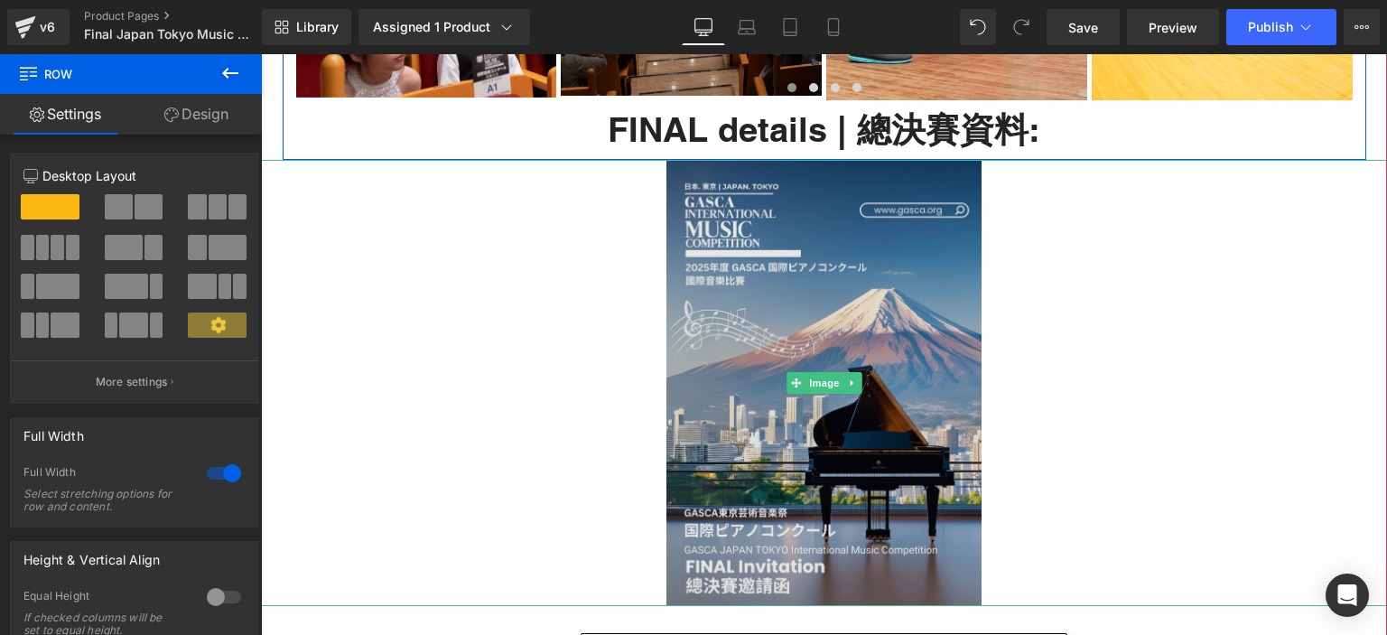
click at [838, 252] on img at bounding box center [823, 383] width 315 height 446
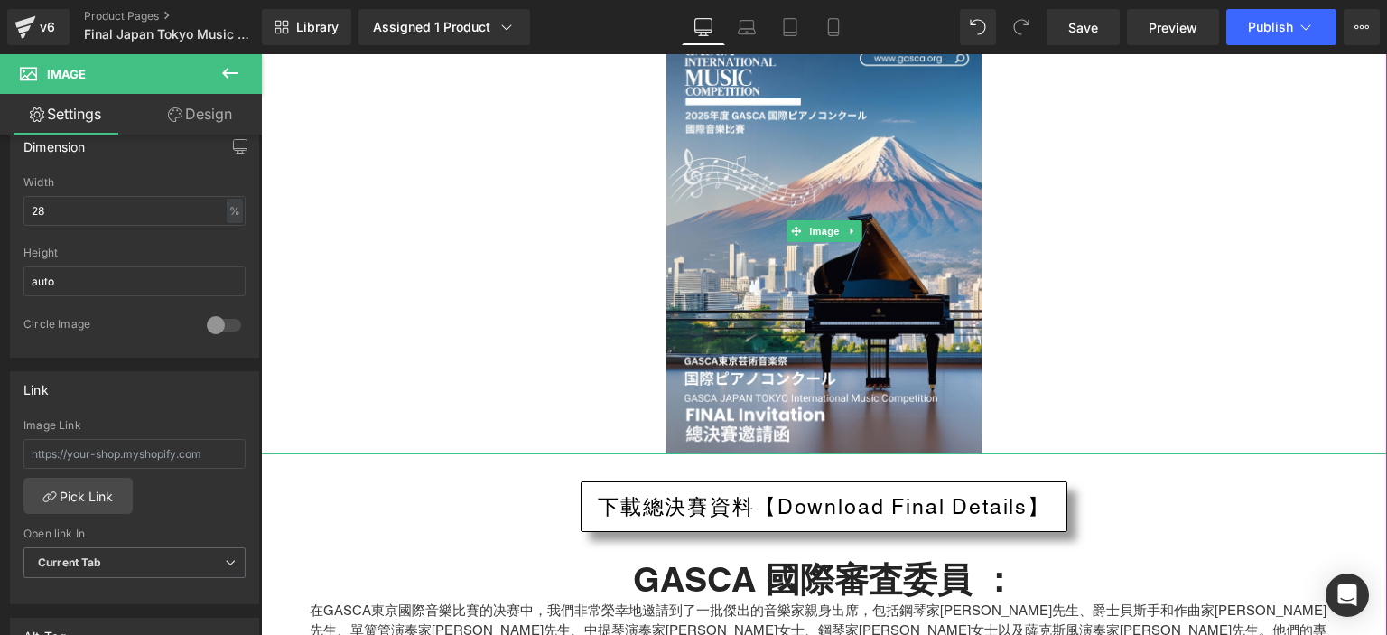
scroll to position [6153, 0]
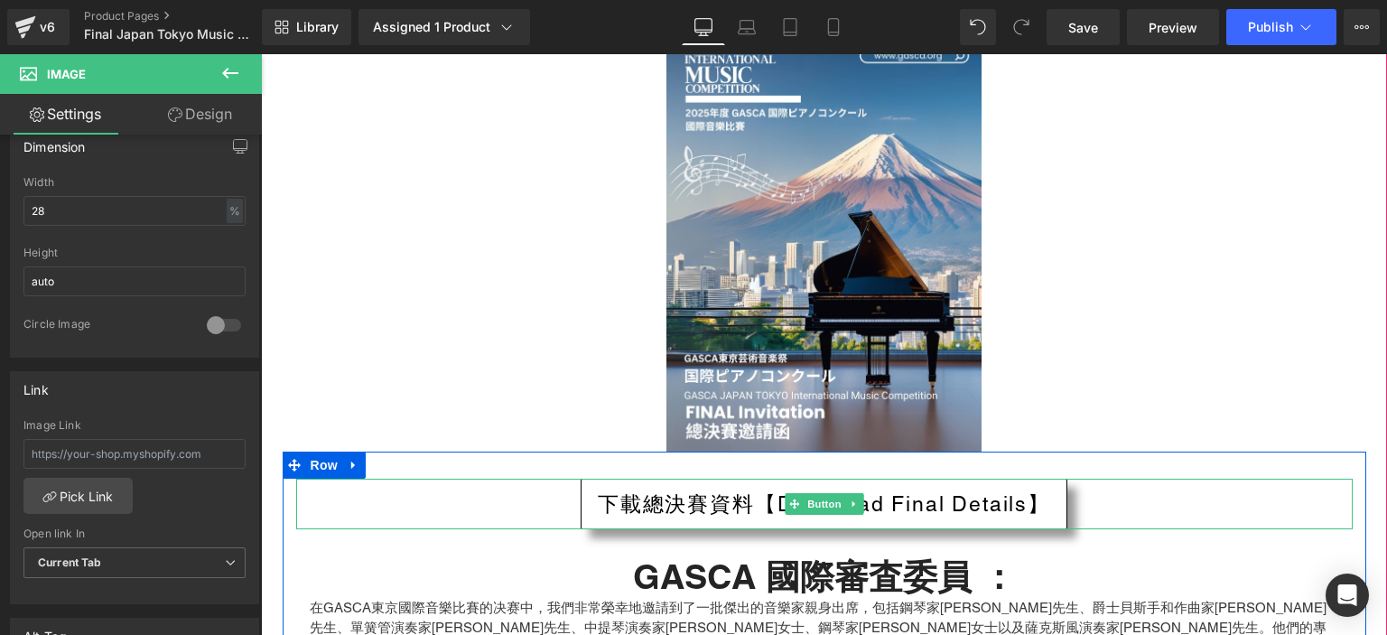
click at [897, 488] on span "下載總決賽資料【Download Final Details】" at bounding box center [824, 504] width 452 height 32
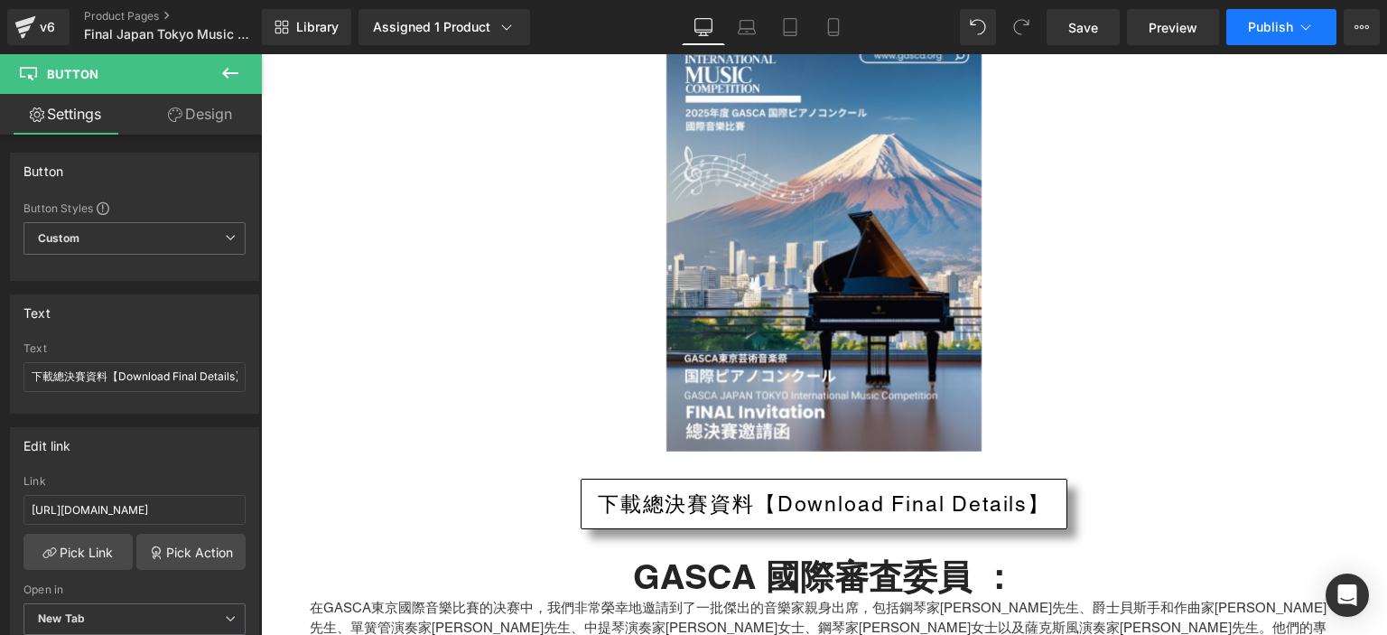
click at [1271, 20] on span "Publish" at bounding box center [1270, 27] width 45 height 14
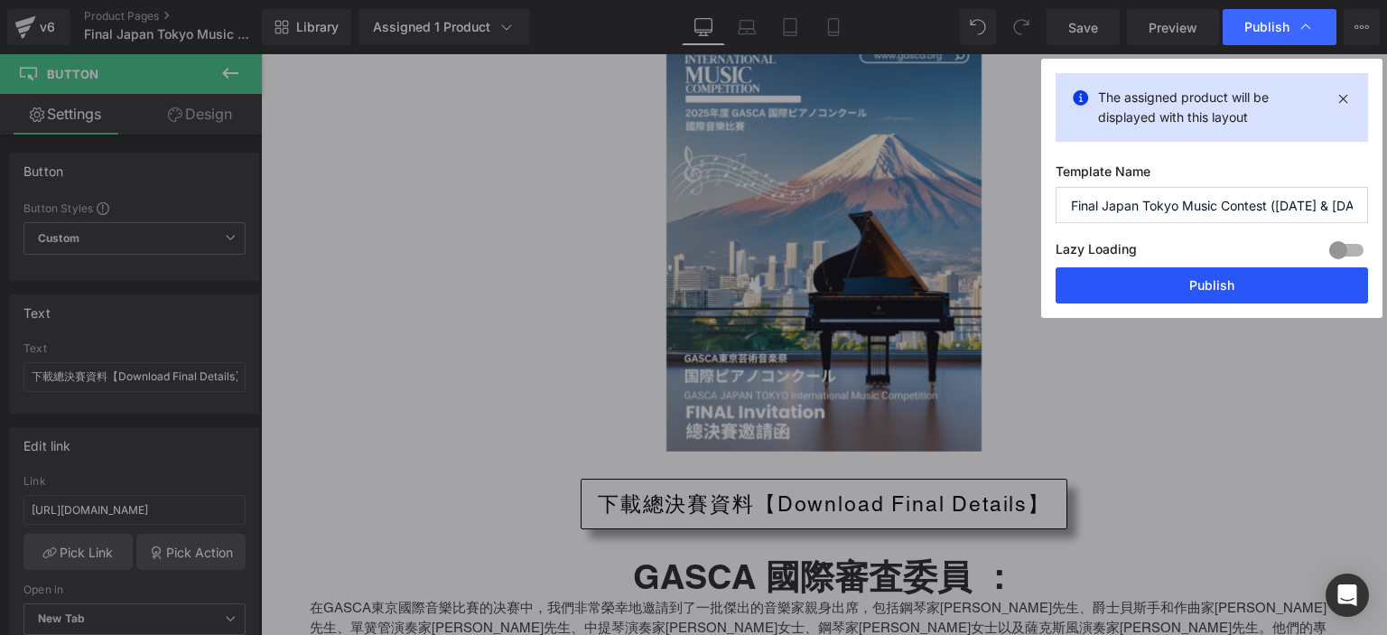
click at [1155, 283] on button "Publish" at bounding box center [1211, 285] width 312 height 36
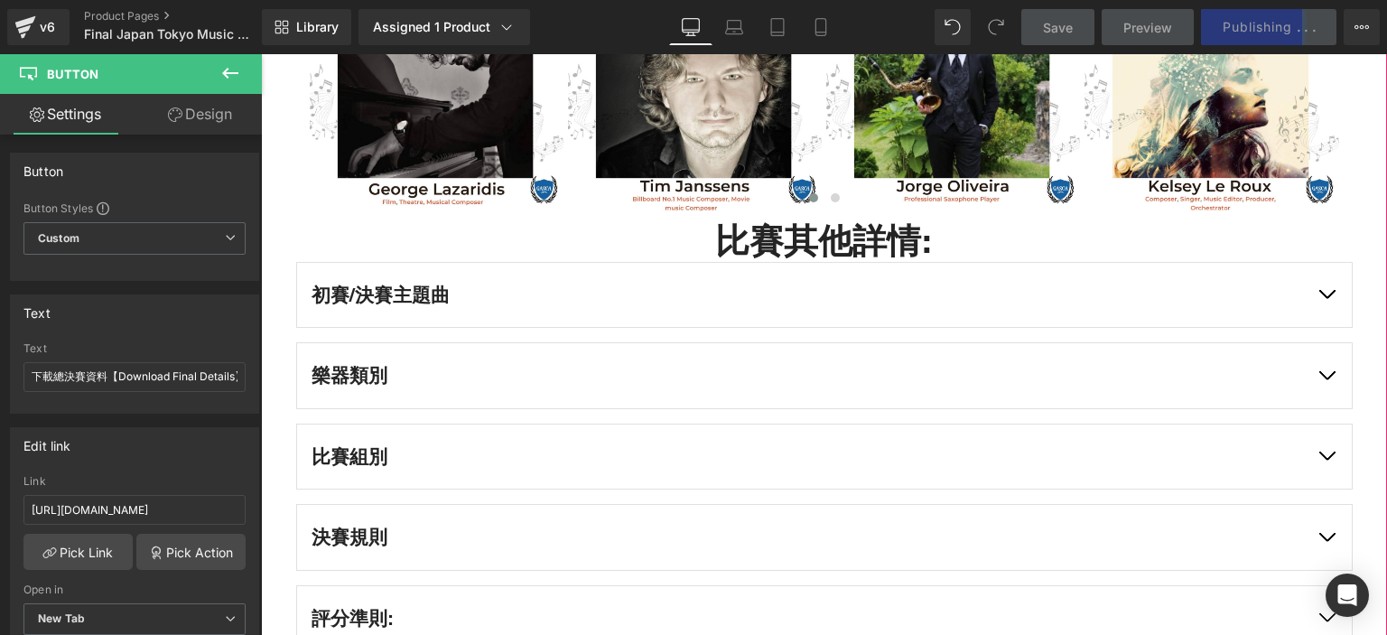
scroll to position [6897, 0]
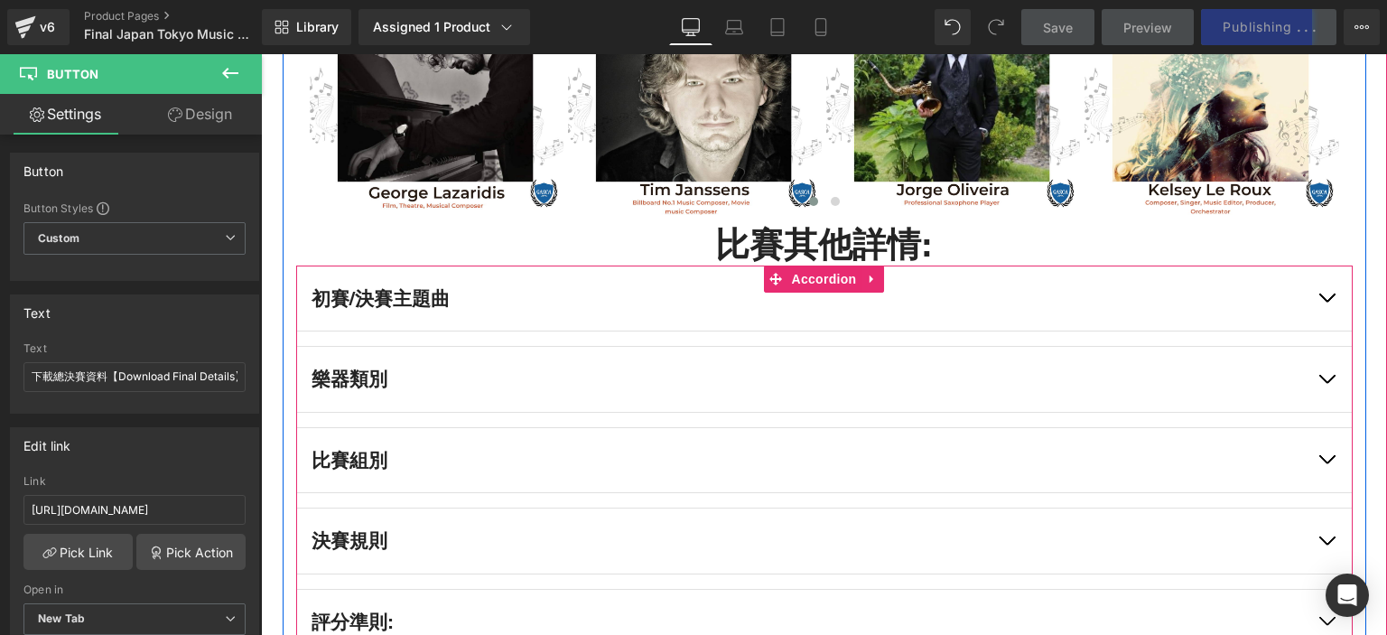
click at [1323, 266] on button "button" at bounding box center [1326, 298] width 51 height 65
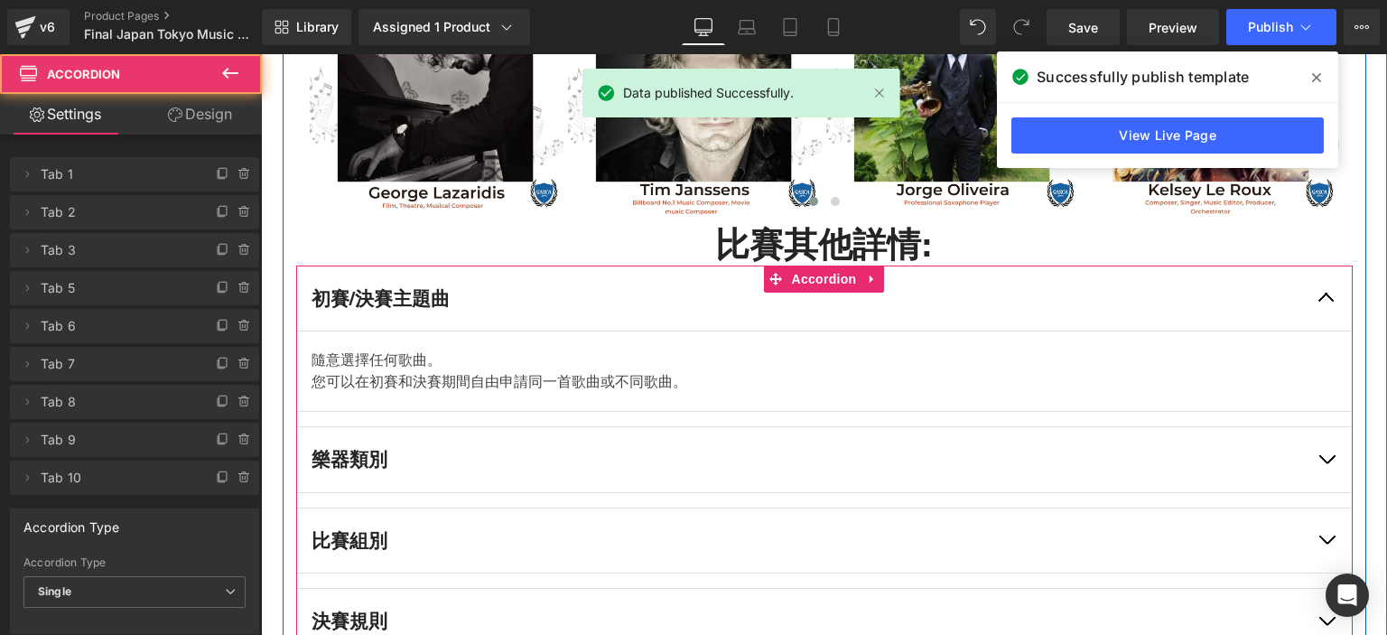
click at [1314, 427] on button "button" at bounding box center [1326, 459] width 51 height 65
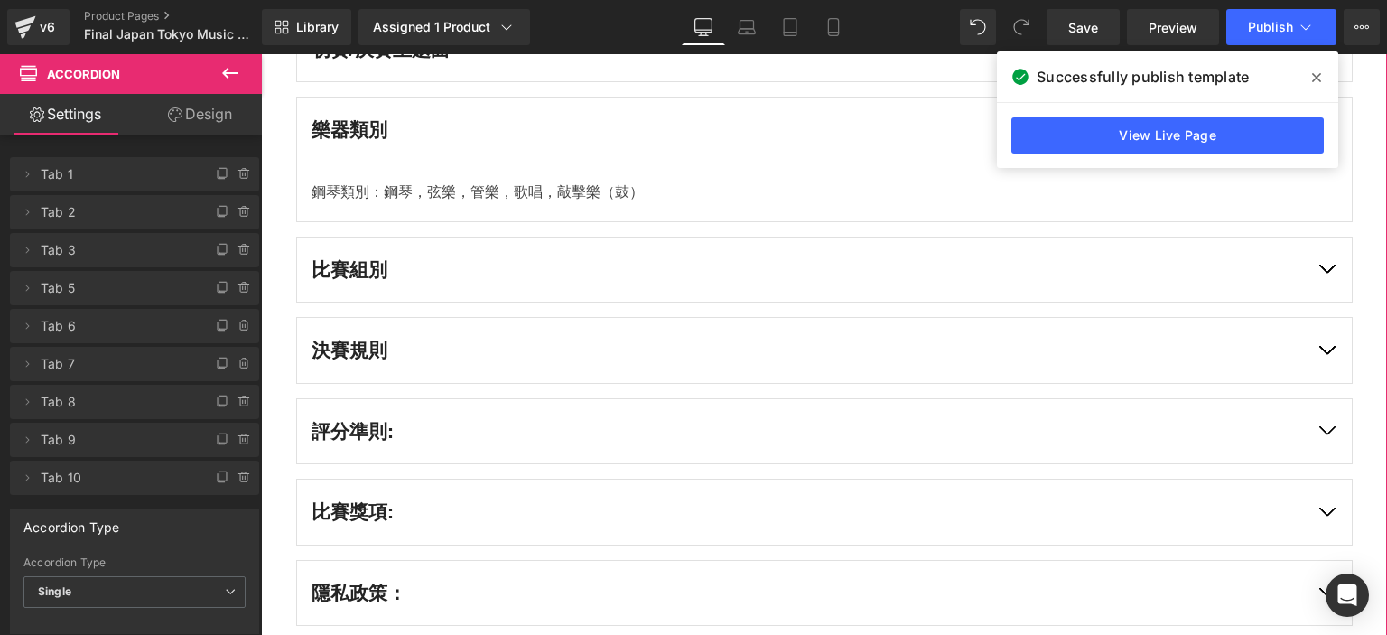
scroll to position [7146, 0]
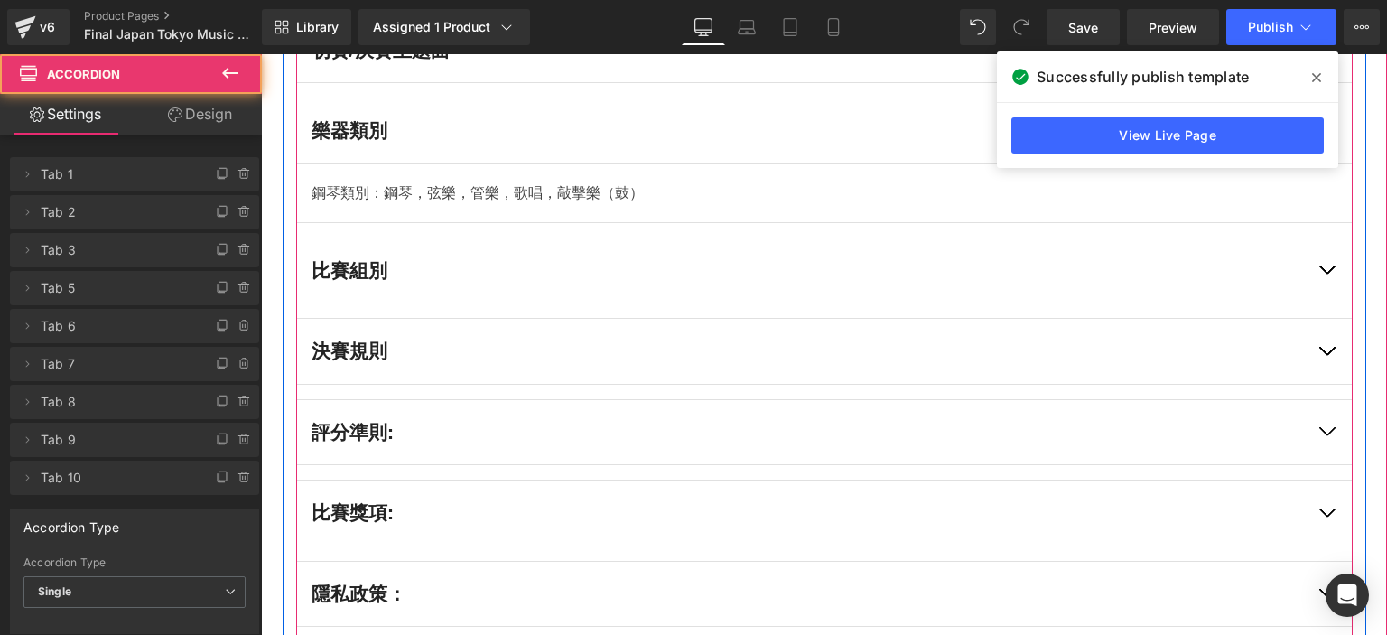
click at [1323, 400] on button "button" at bounding box center [1326, 432] width 51 height 65
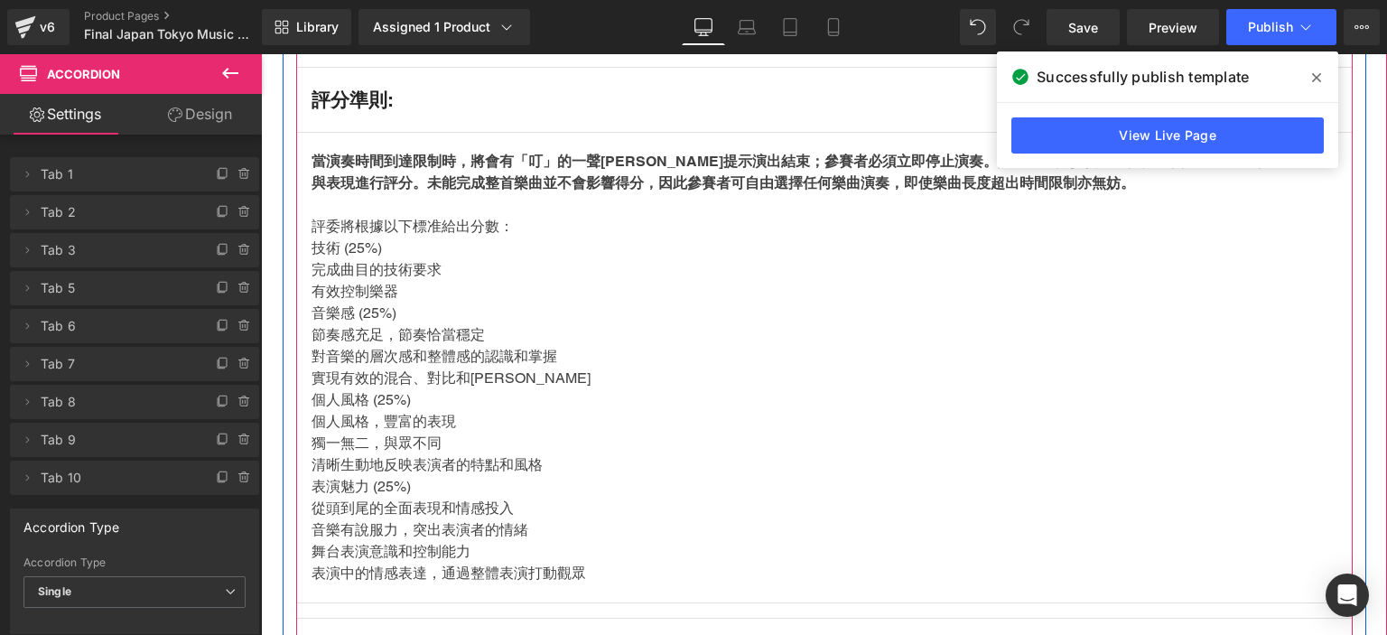
scroll to position [7748, 0]
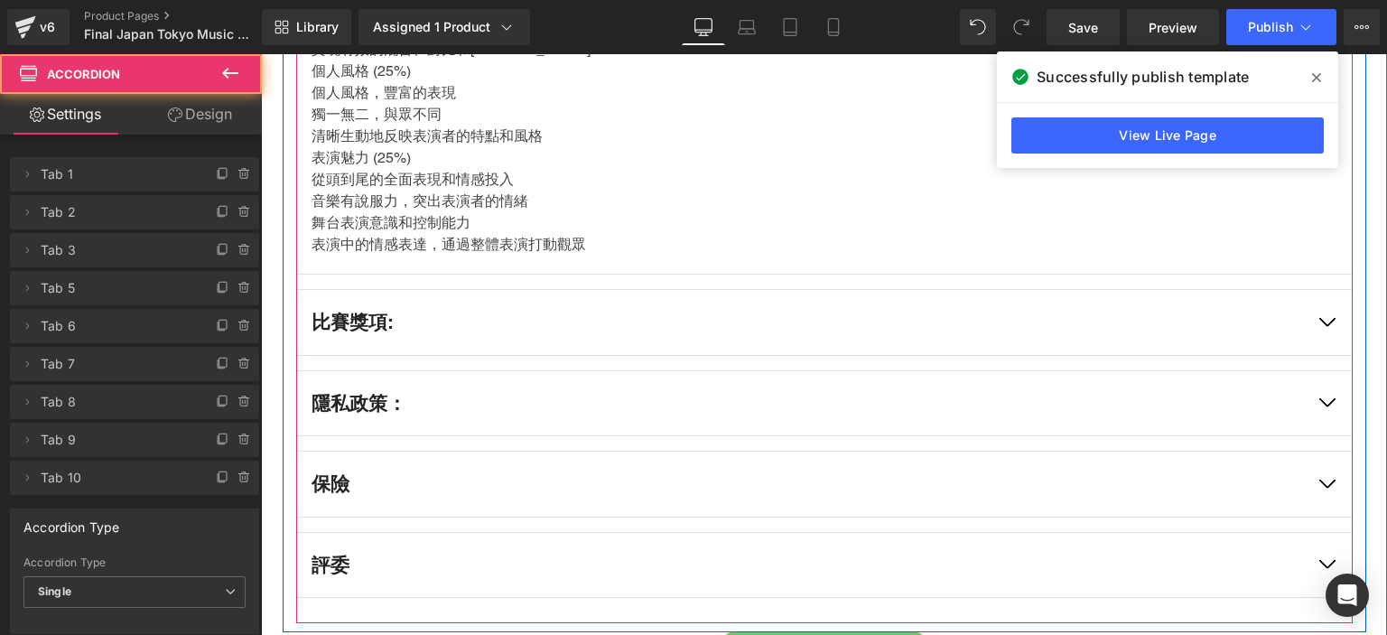
click at [1325, 290] on button "button" at bounding box center [1326, 322] width 51 height 65
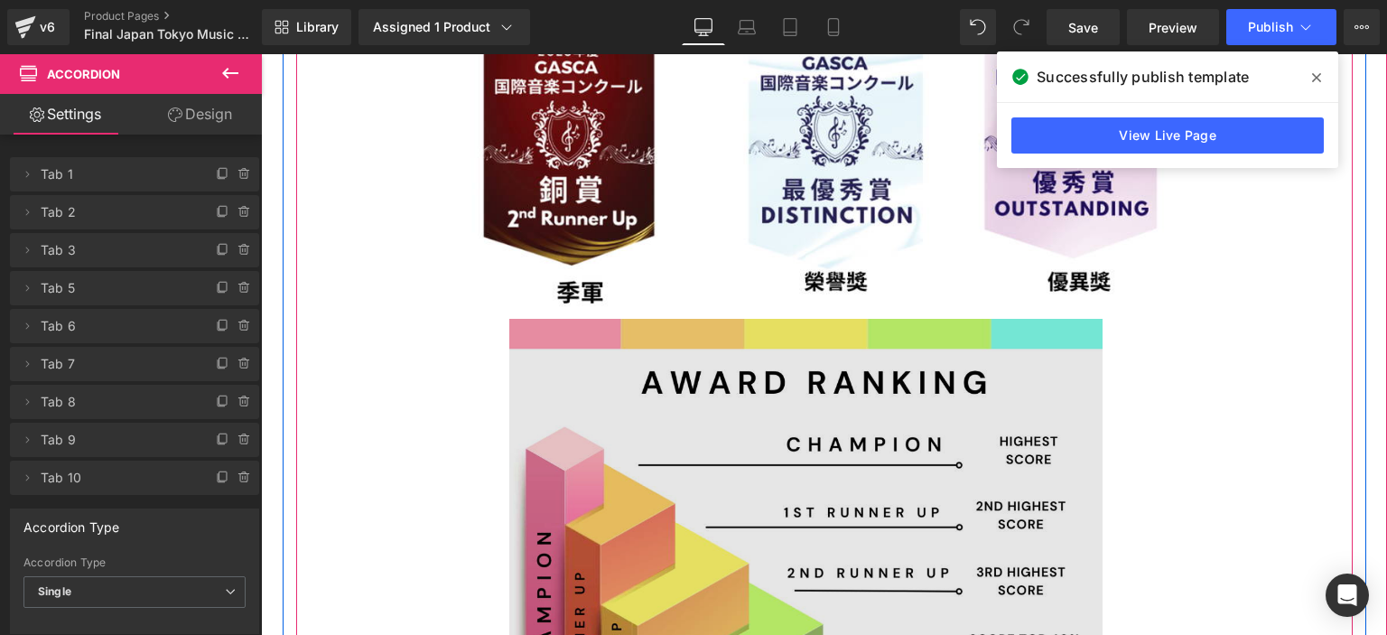
scroll to position [8663, 0]
